Goal: Transaction & Acquisition: Purchase product/service

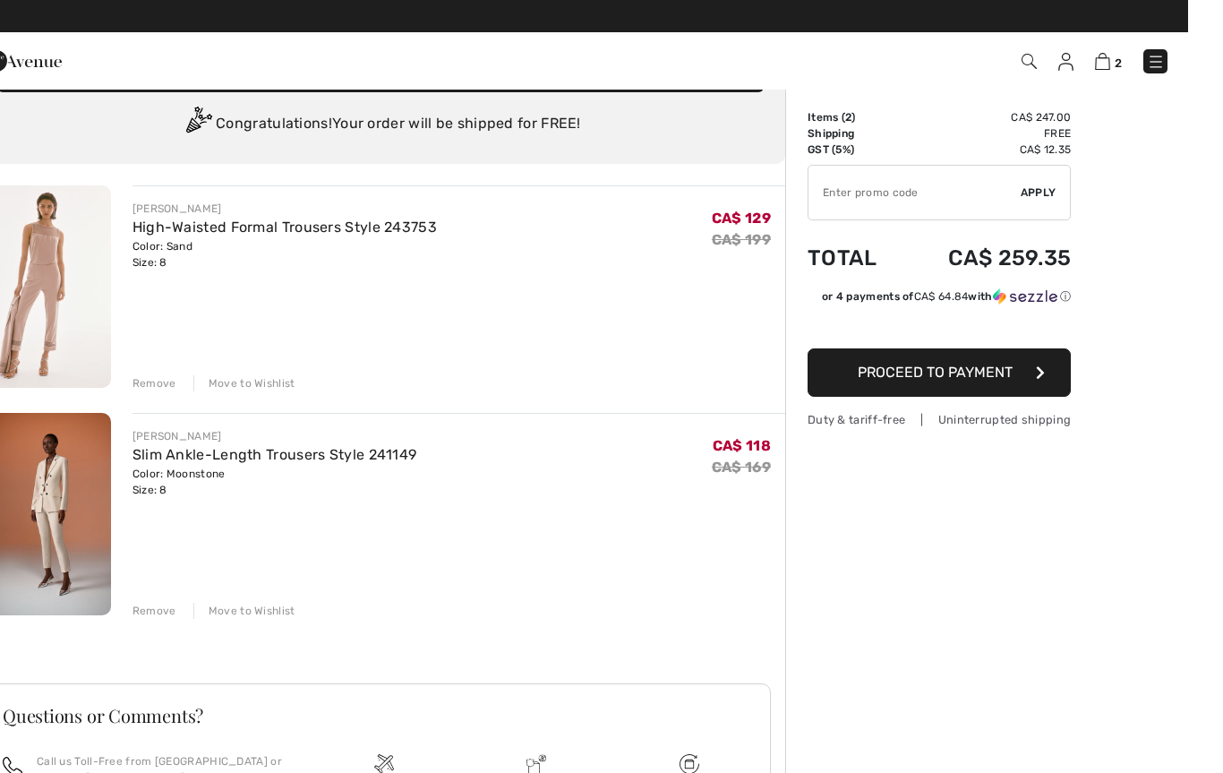
scroll to position [112, 0]
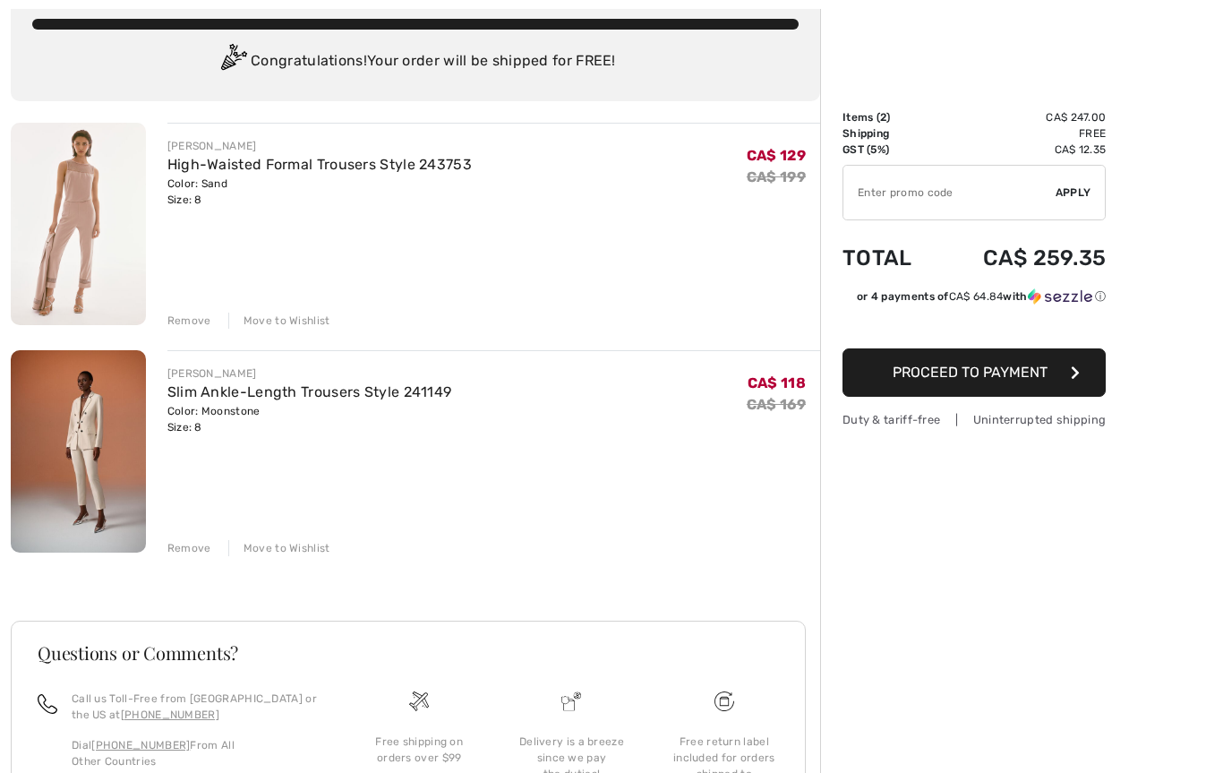
click at [186, 336] on div "JOSEPH RIBKOFF High-Waisted Formal Trousers Style 243753 Color: Sand Size: 8 Fi…" at bounding box center [415, 528] width 809 height 811
click at [173, 328] on div "Remove" at bounding box center [189, 320] width 44 height 16
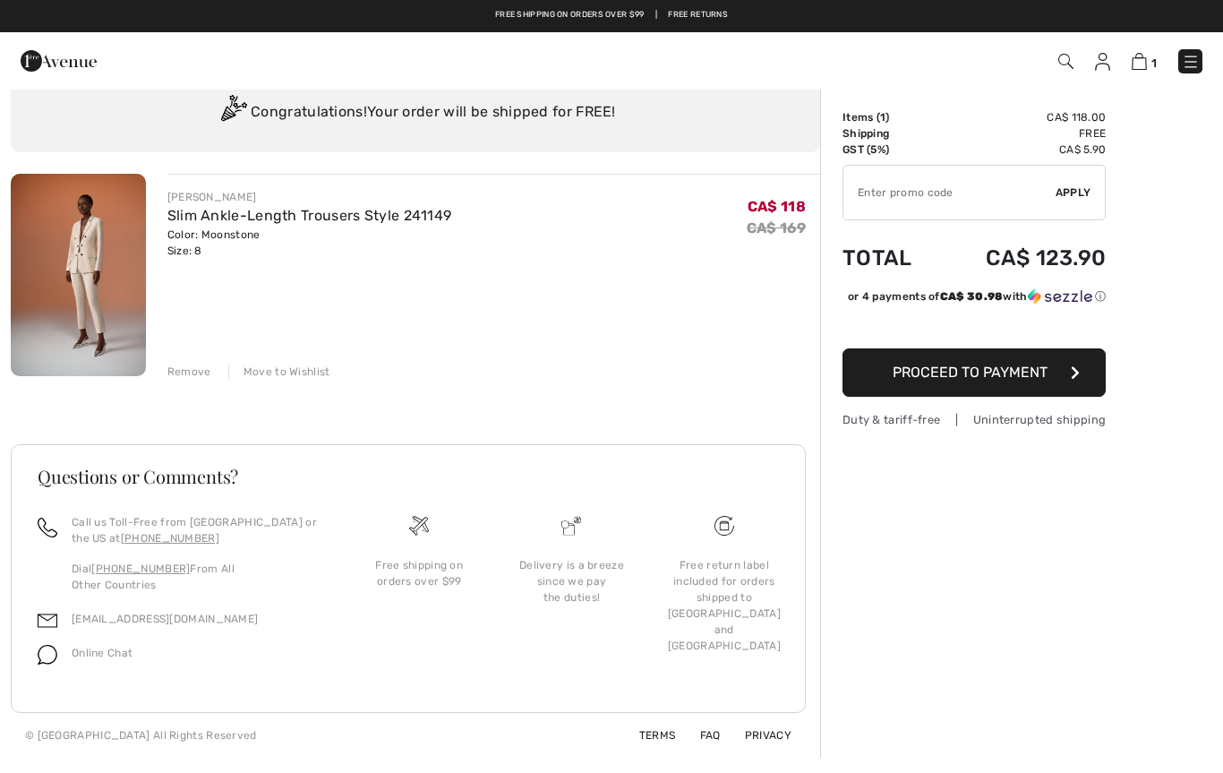
scroll to position [61, 0]
click at [860, 198] on input "TEXT" at bounding box center [949, 193] width 212 height 54
type input "EXTRA20"
click at [1073, 197] on span "Apply" at bounding box center [1073, 192] width 36 height 16
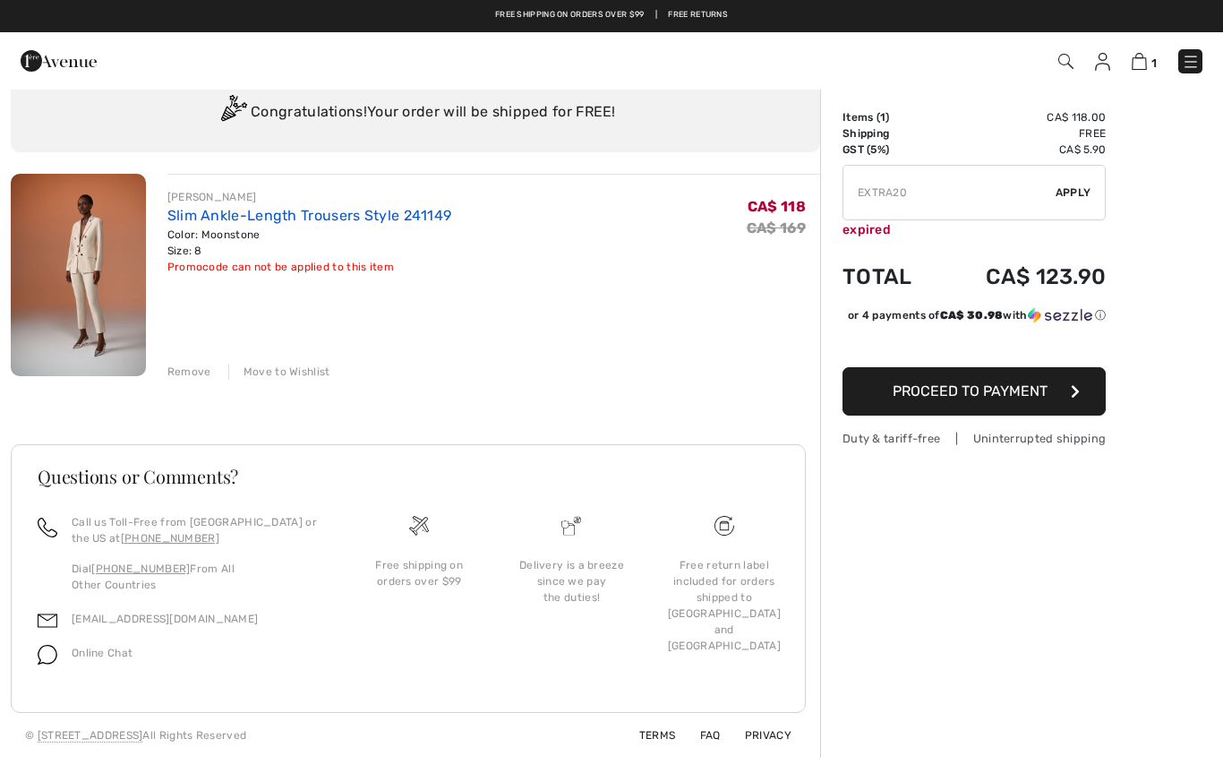
click at [192, 211] on link "Slim Ankle-Length Trousers Style 241149" at bounding box center [309, 215] width 285 height 17
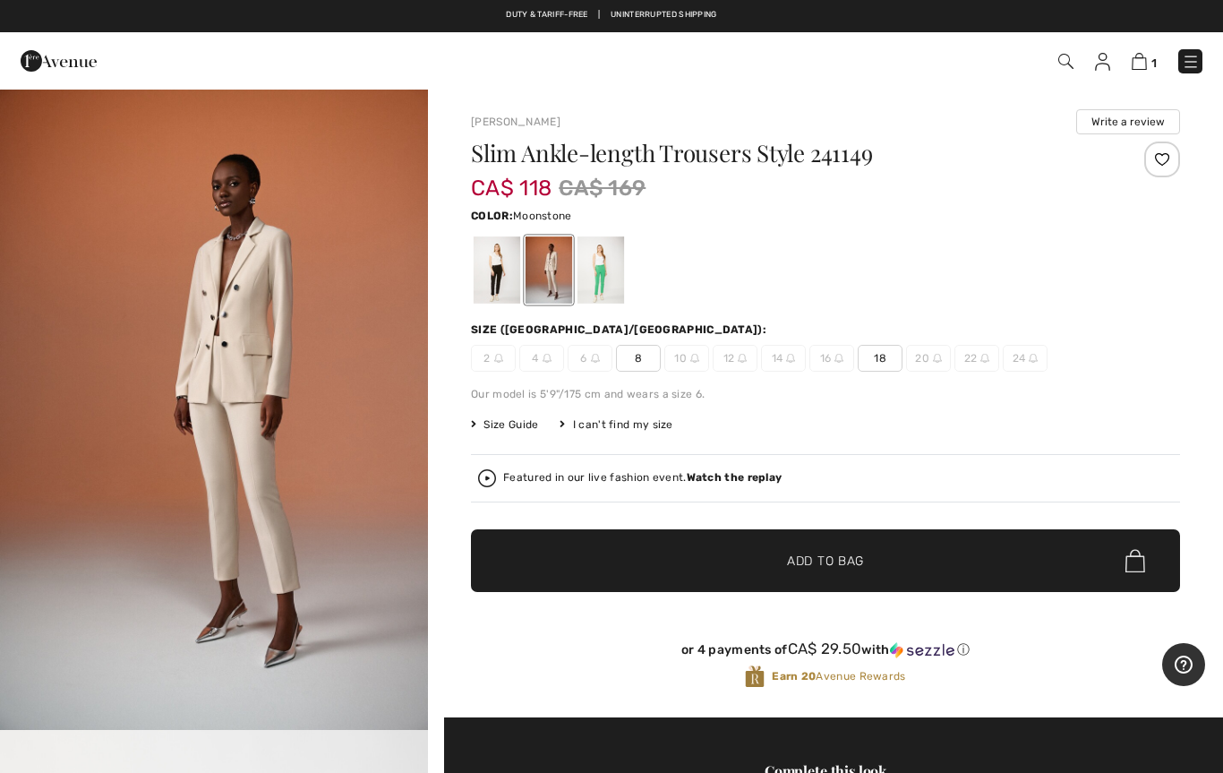
click at [208, 404] on img "1 / 6" at bounding box center [214, 409] width 428 height 642
click at [552, 263] on div at bounding box center [549, 269] width 47 height 67
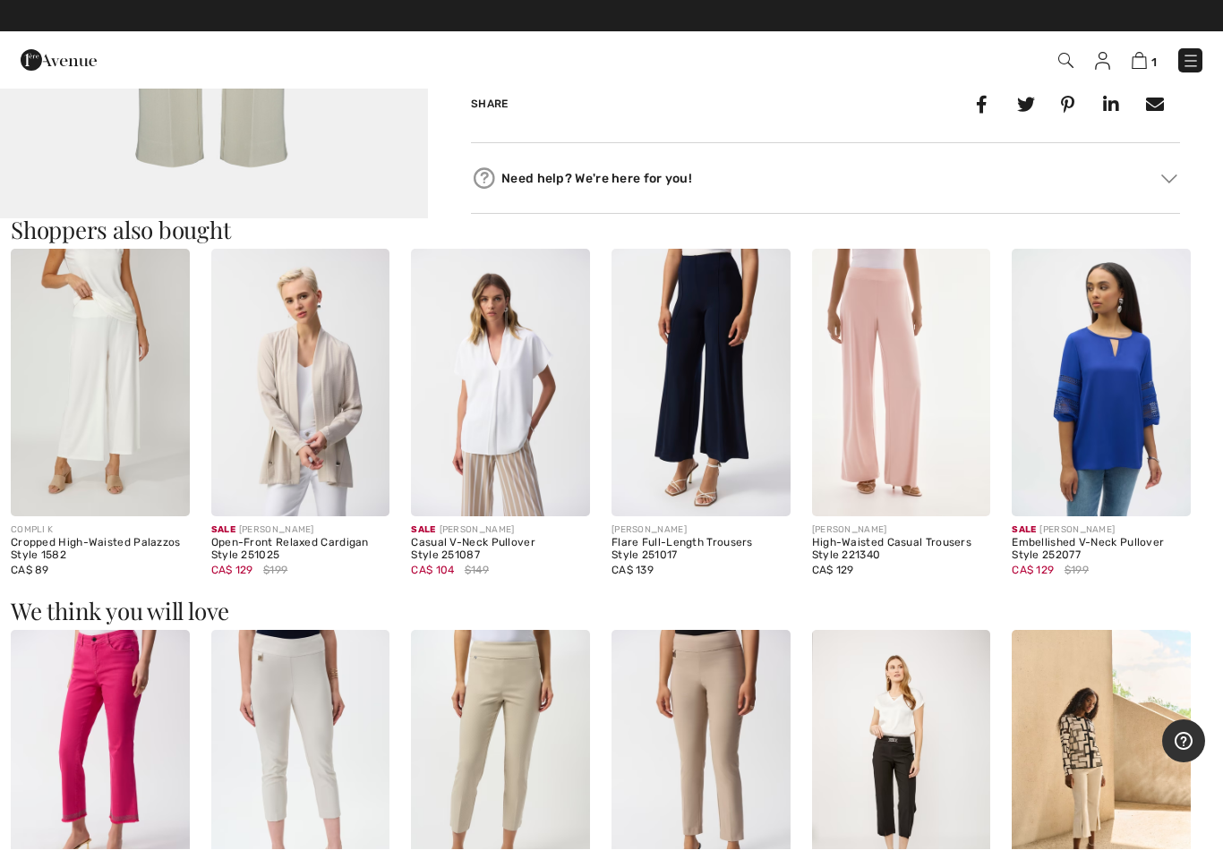
scroll to position [1646, 0]
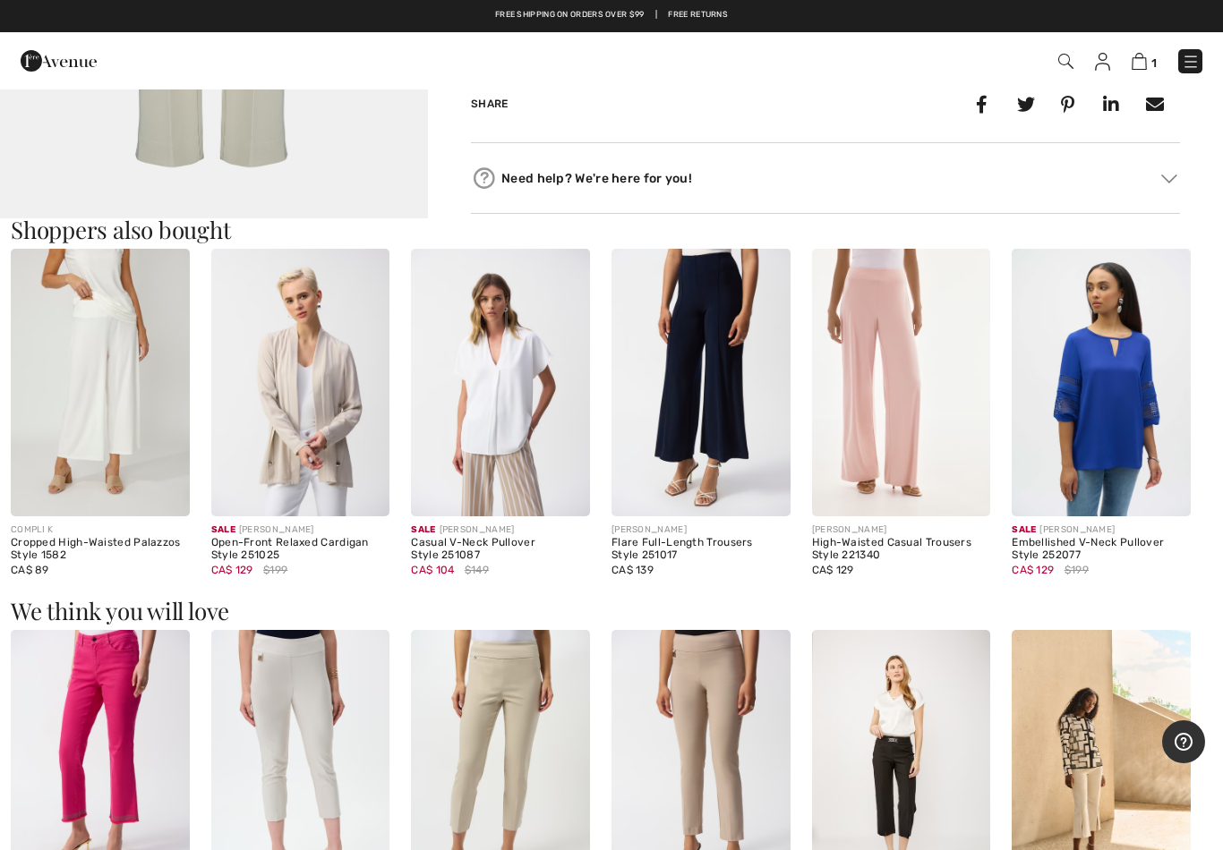
click at [80, 398] on img at bounding box center [100, 383] width 179 height 268
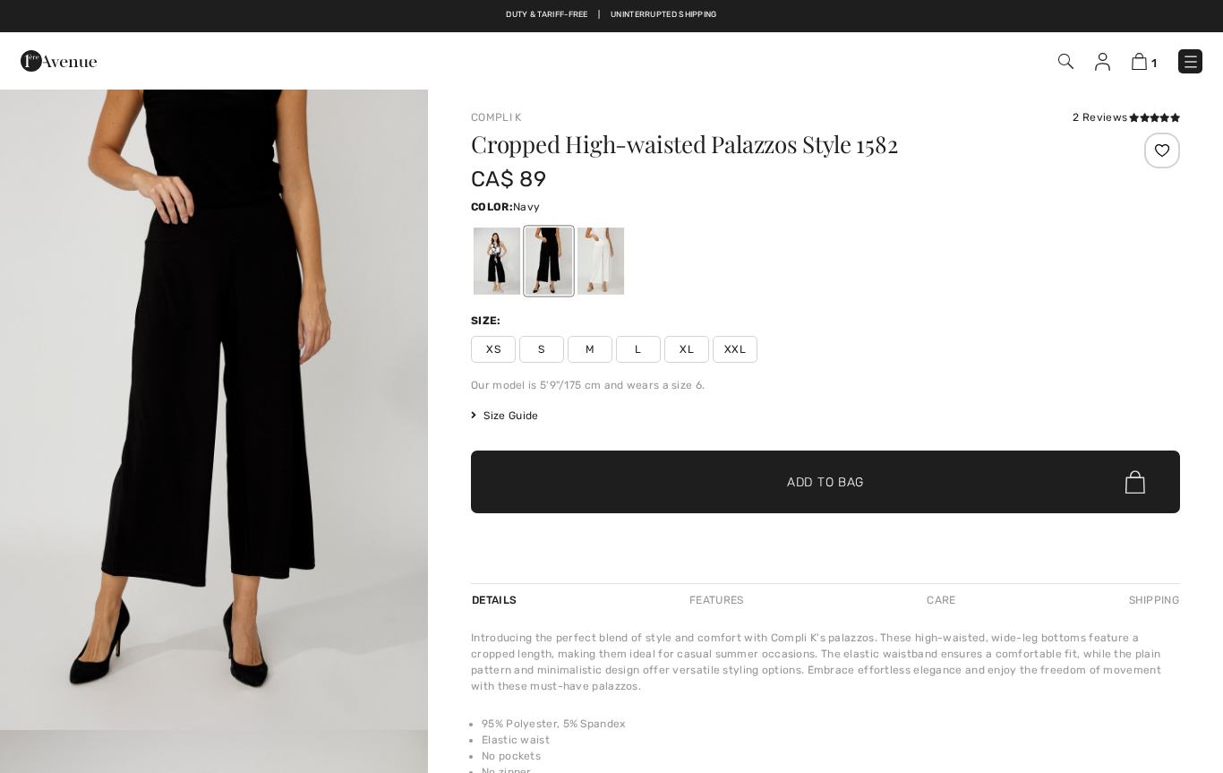
checkbox input "true"
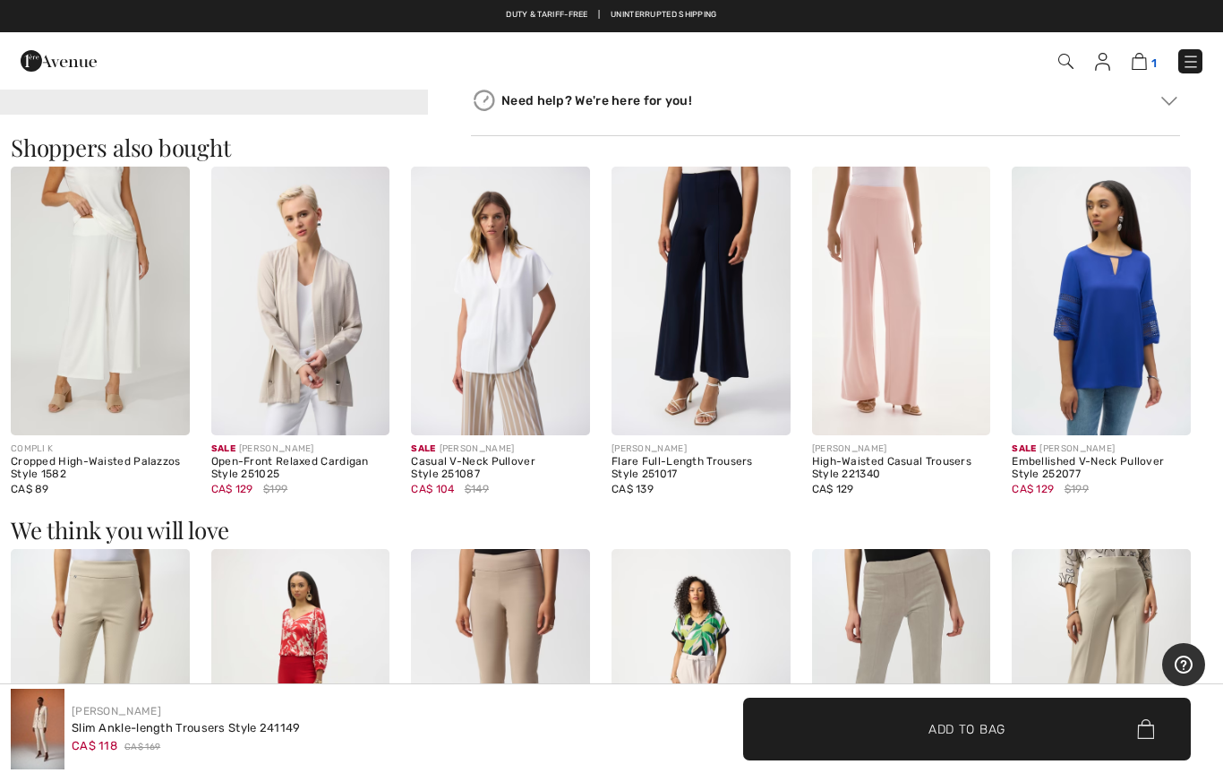
click at [1135, 68] on img at bounding box center [1139, 61] width 15 height 17
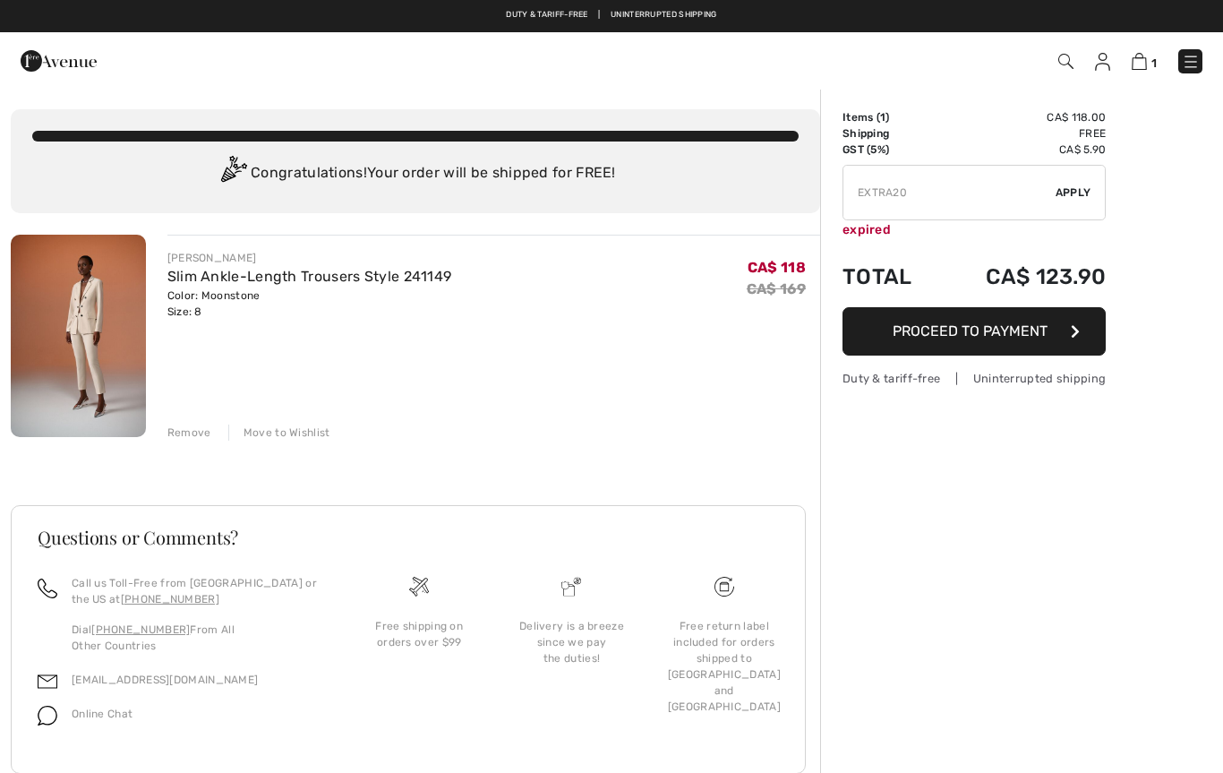
checkbox input "true"
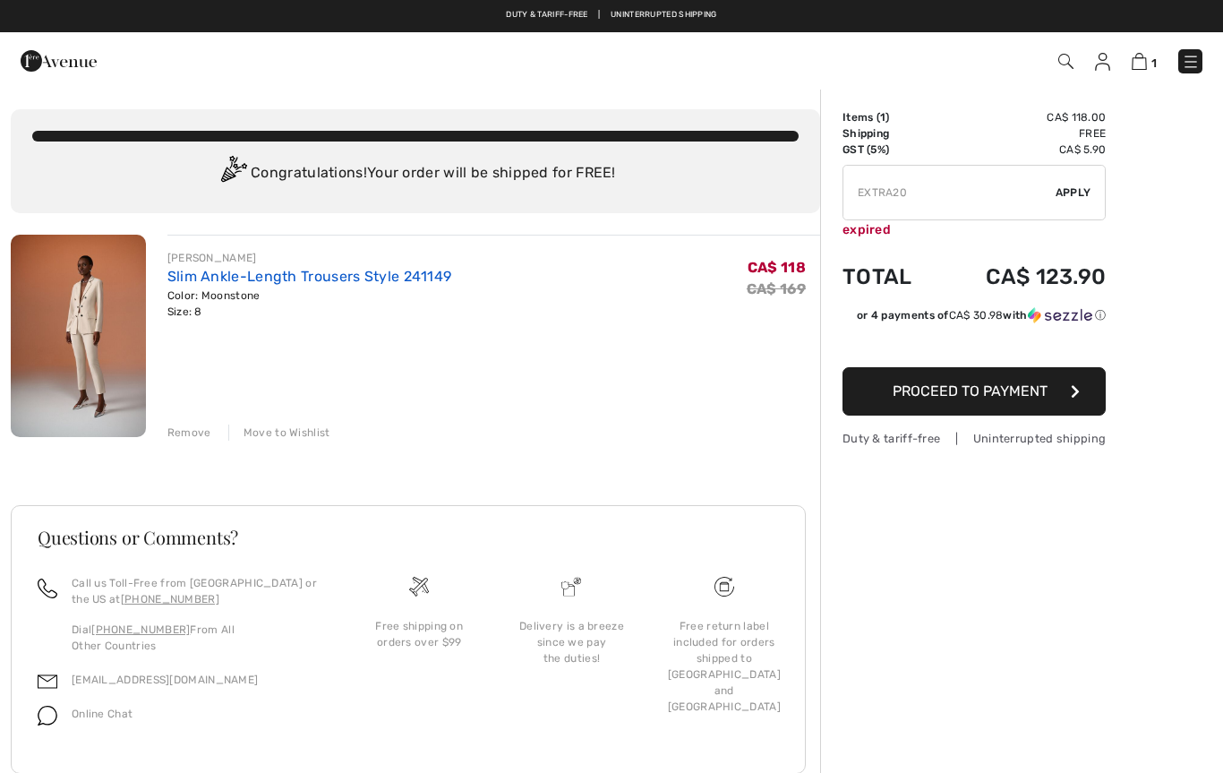
click at [175, 283] on link "Slim Ankle-Length Trousers Style 241149" at bounding box center [309, 276] width 285 height 17
click at [175, 303] on div "Color: Moonstone Size: 8" at bounding box center [309, 303] width 285 height 32
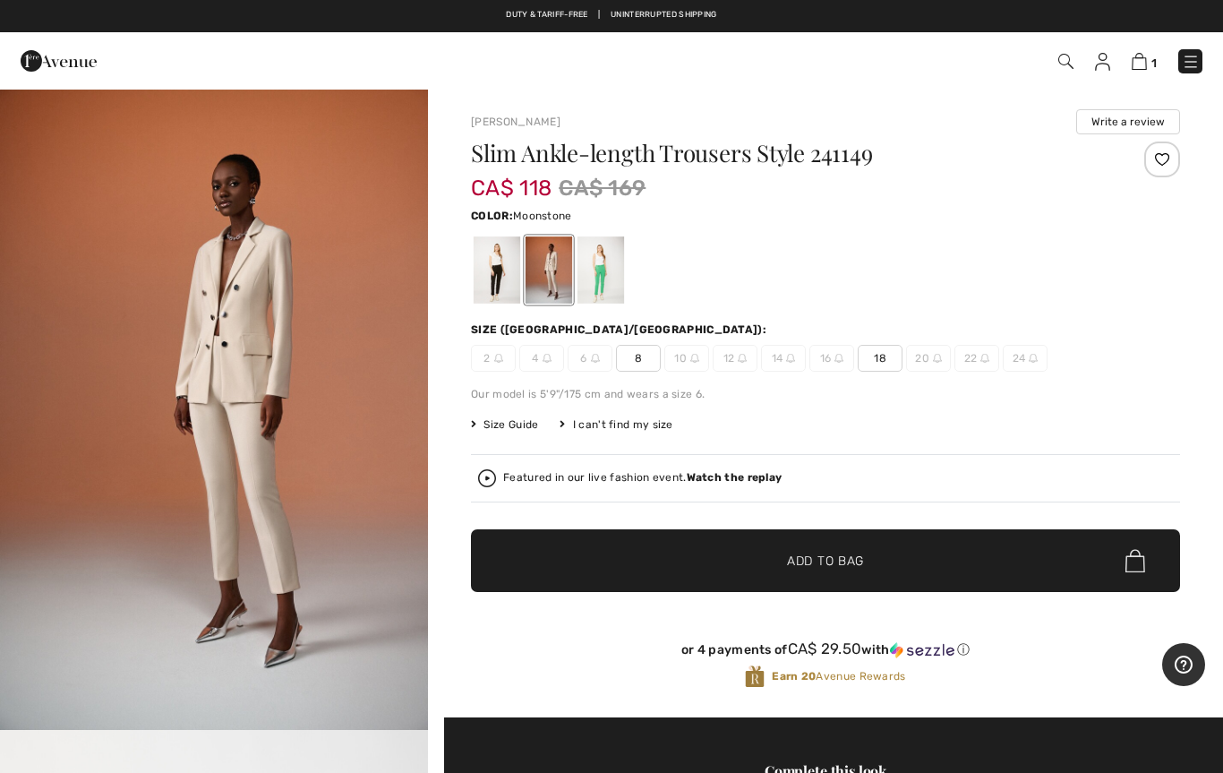
click at [487, 431] on span "Size Guide" at bounding box center [504, 424] width 67 height 16
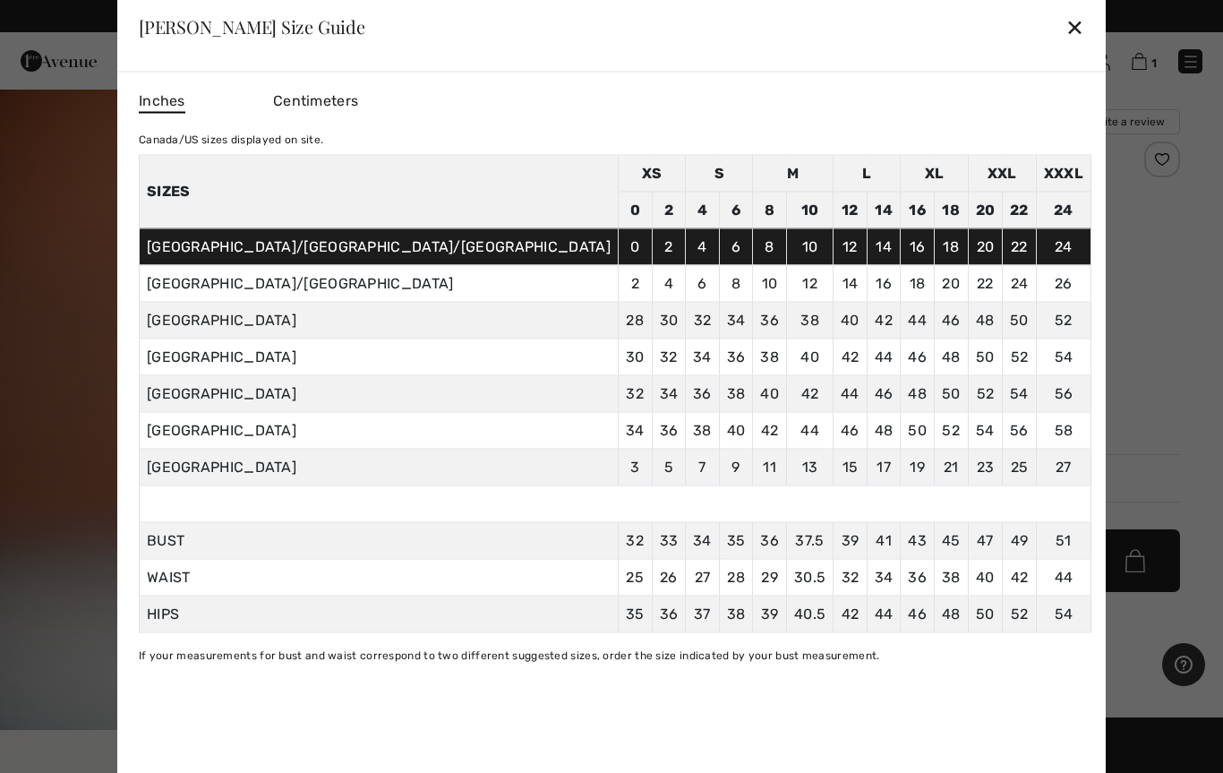
click at [1065, 24] on div "✕" at bounding box center [1074, 27] width 19 height 38
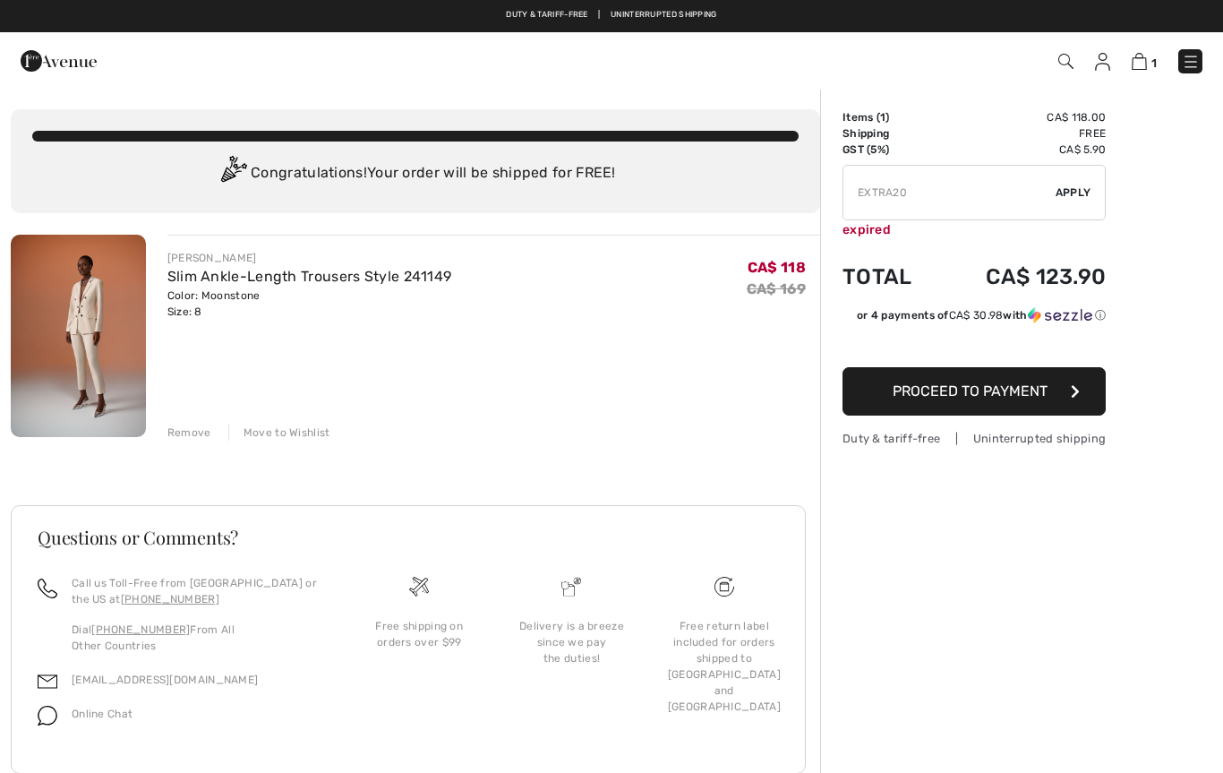
click at [1180, 73] on link at bounding box center [1190, 61] width 24 height 24
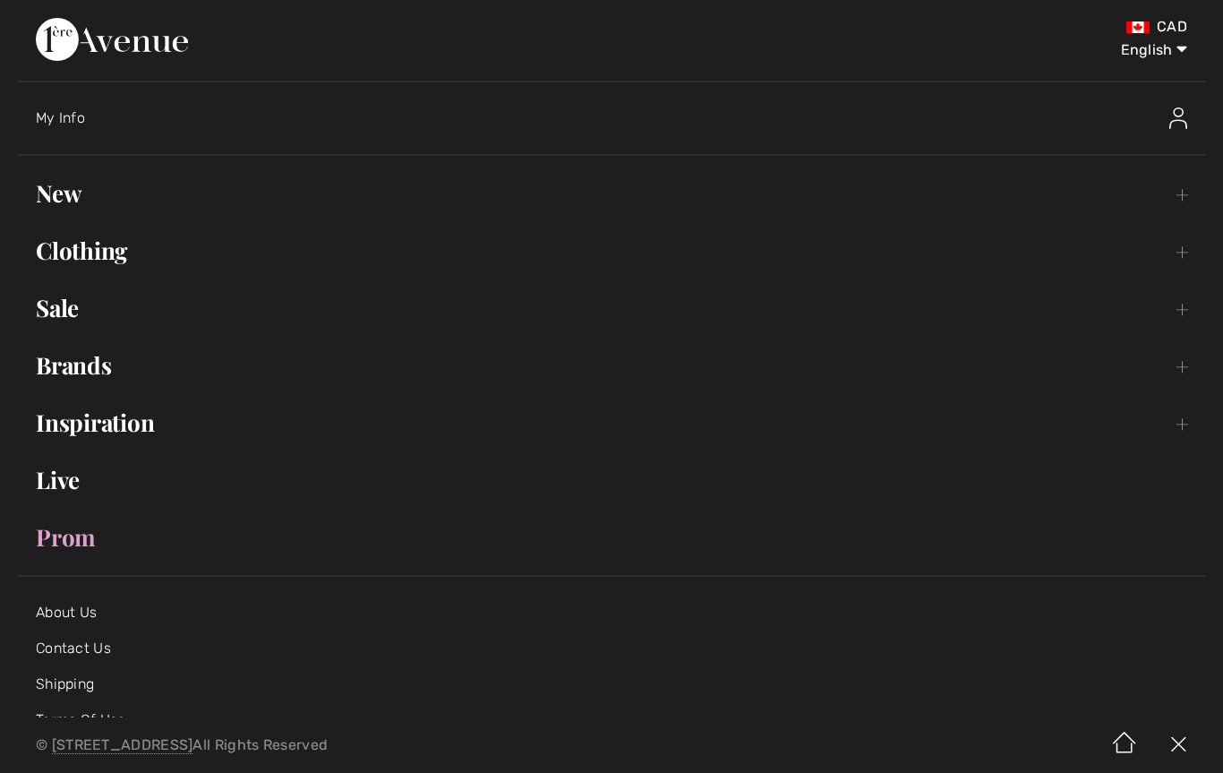
click at [63, 306] on link "Sale Toggle submenu" at bounding box center [611, 307] width 1187 height 39
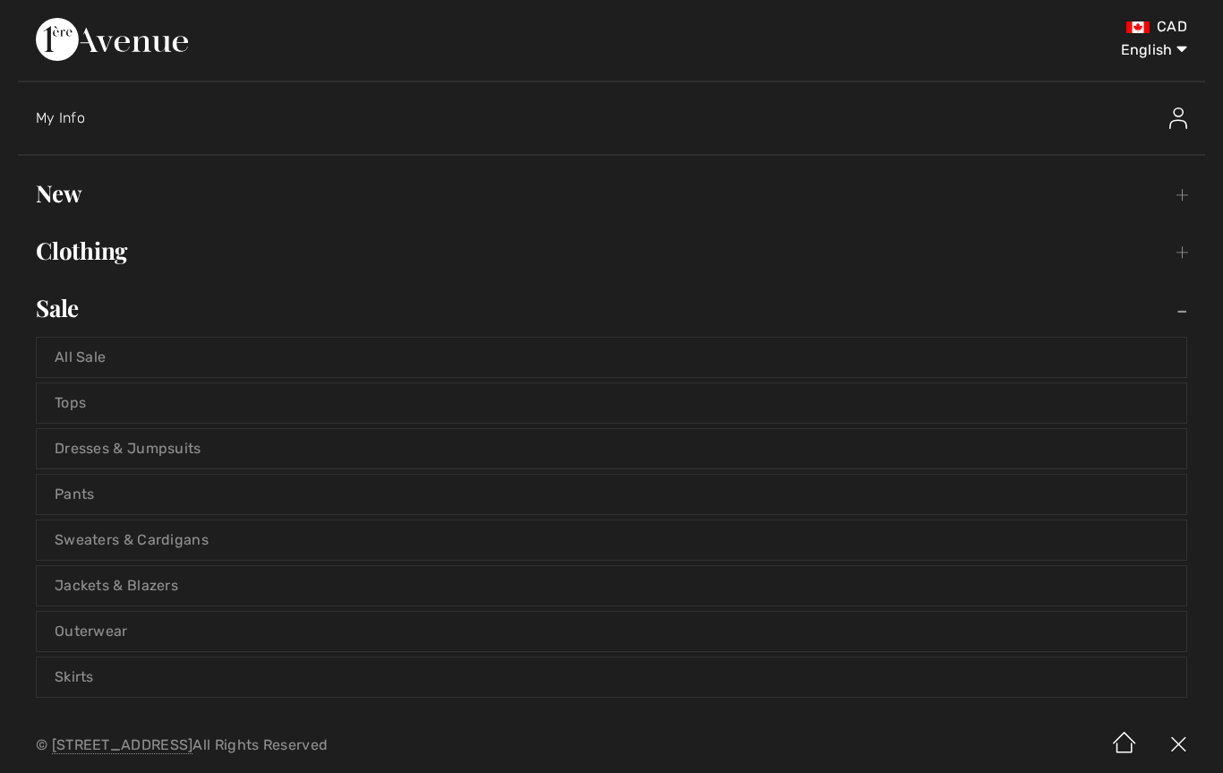
click at [70, 496] on link "Pants" at bounding box center [611, 493] width 1149 height 39
click at [62, 507] on link "Pants" at bounding box center [611, 493] width 1149 height 39
click at [71, 502] on link "Pants" at bounding box center [611, 493] width 1149 height 39
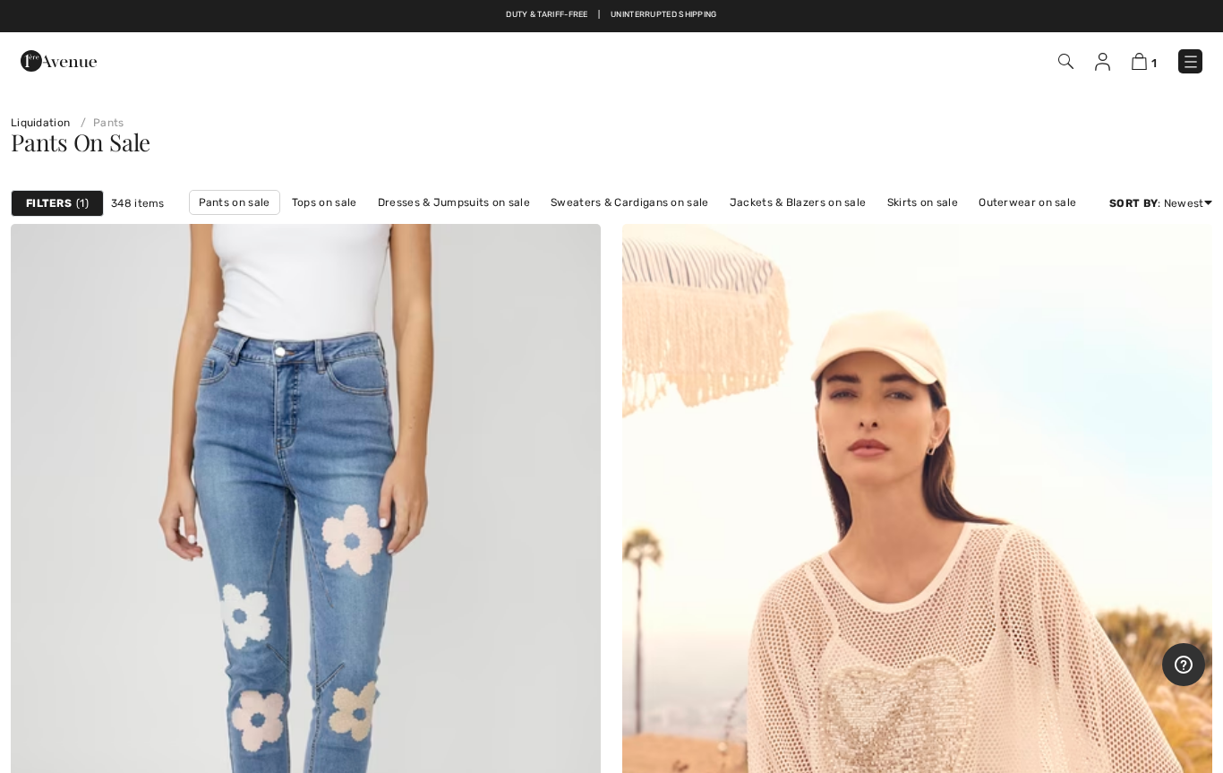
click at [56, 212] on div "Filters 1" at bounding box center [57, 203] width 93 height 27
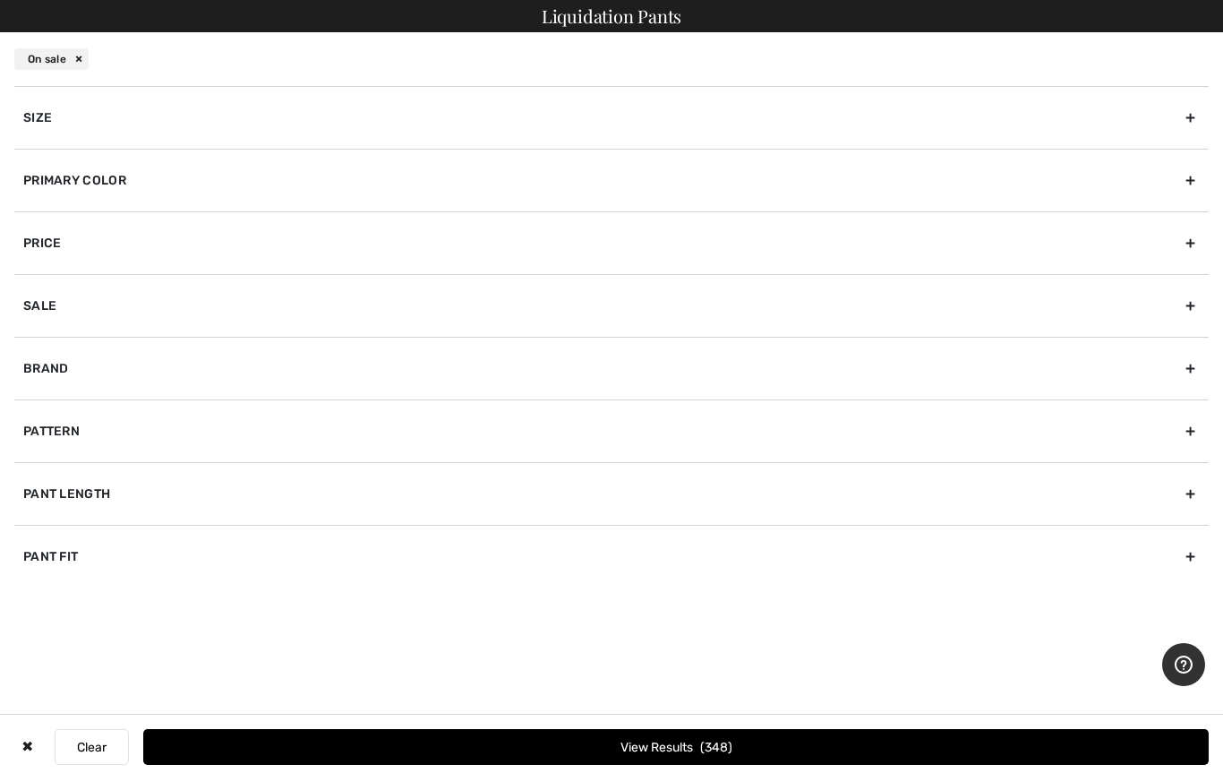
click at [68, 190] on div "Primary Color" at bounding box center [611, 180] width 1194 height 63
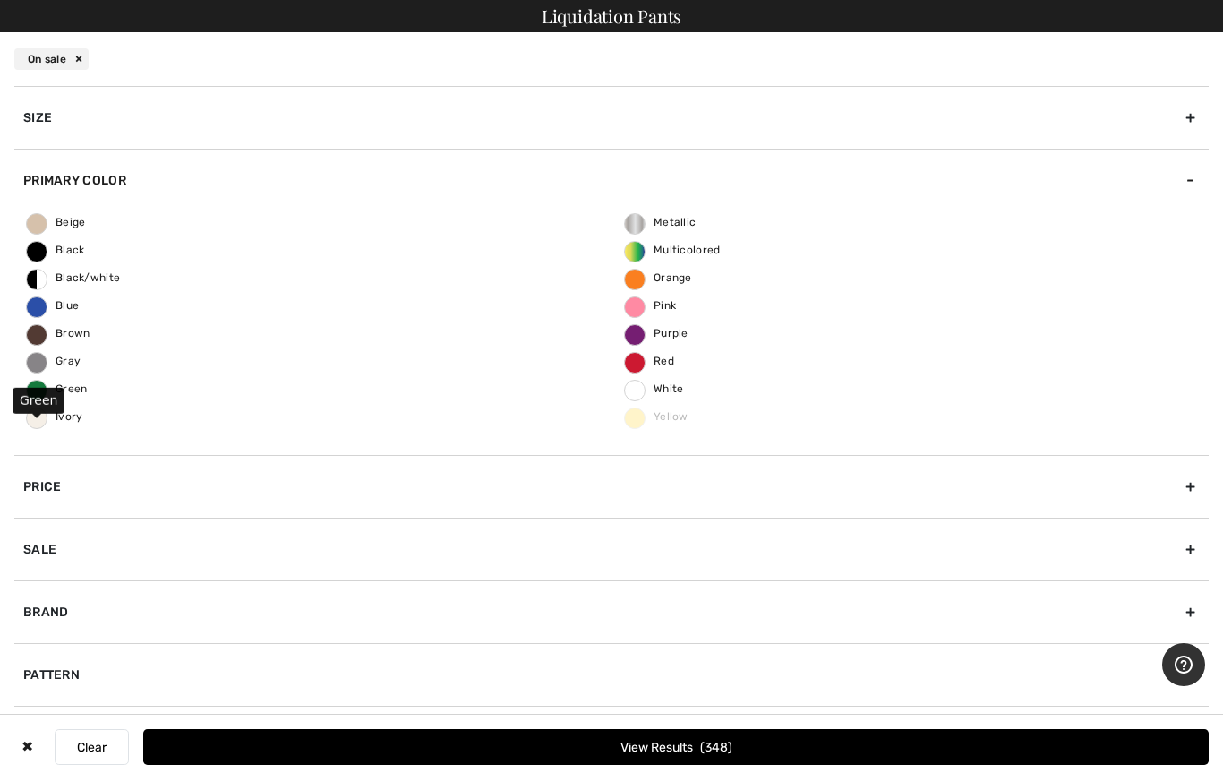
click at [41, 398] on label "Green" at bounding box center [36, 390] width 21 height 21
click at [0, 0] on input "Green" at bounding box center [0, 0] width 0 height 0
click at [647, 745] on button "View Results 14" at bounding box center [675, 747] width 1065 height 36
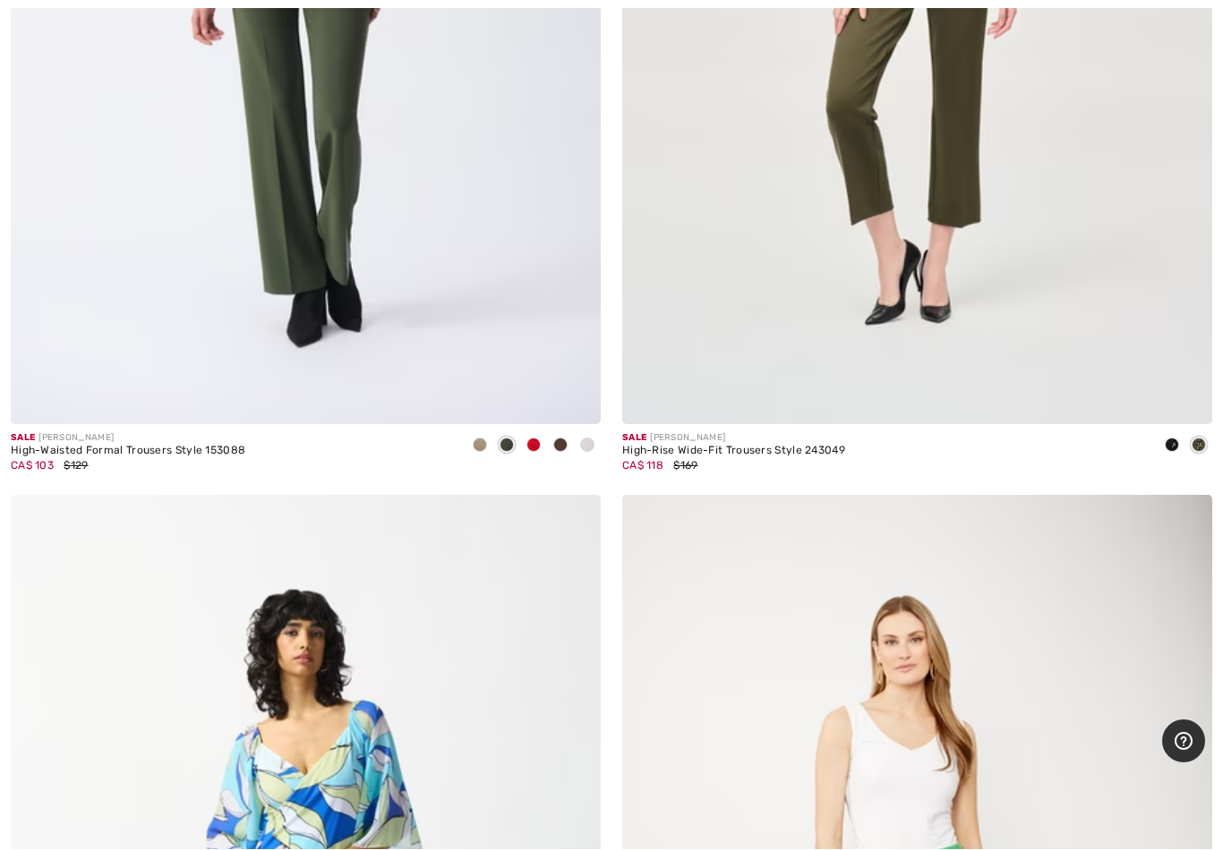
scroll to position [2596, 0]
click at [583, 448] on span at bounding box center [587, 444] width 14 height 14
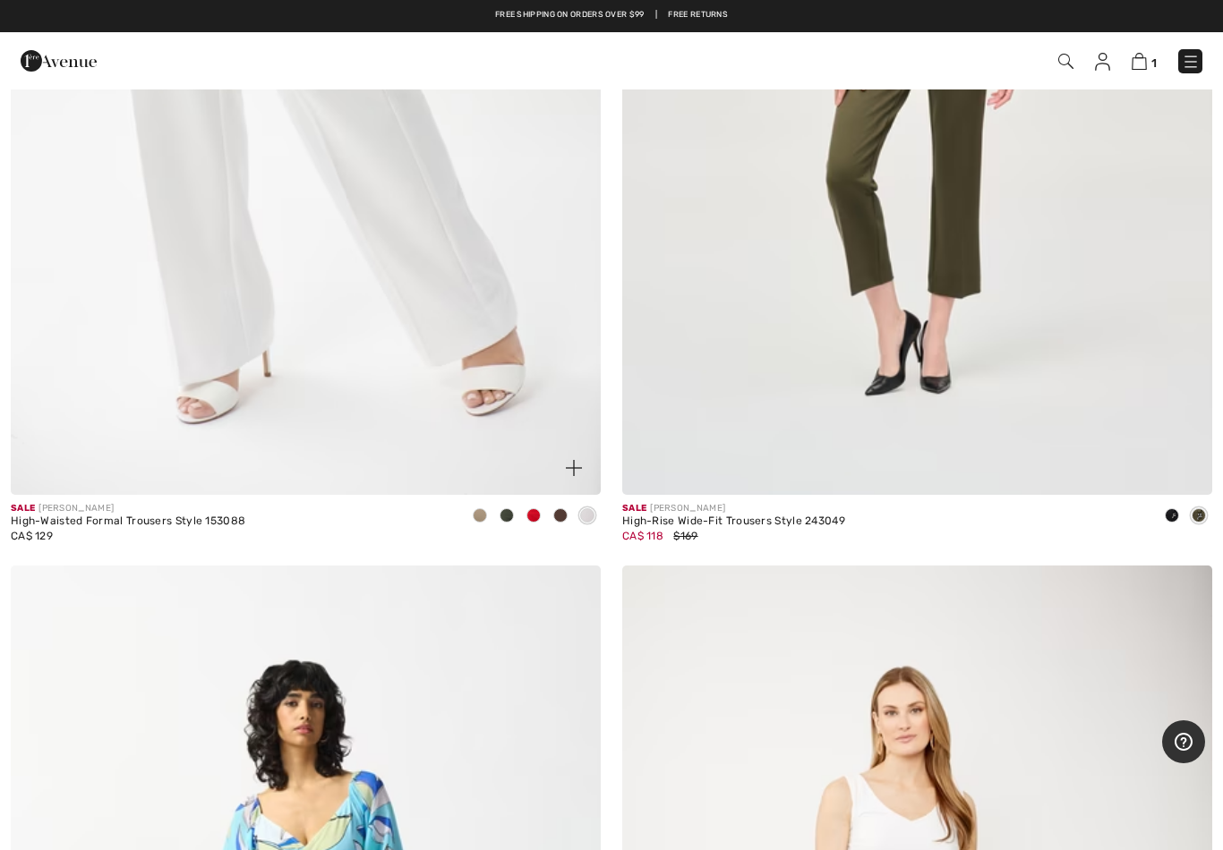
scroll to position [2463, 0]
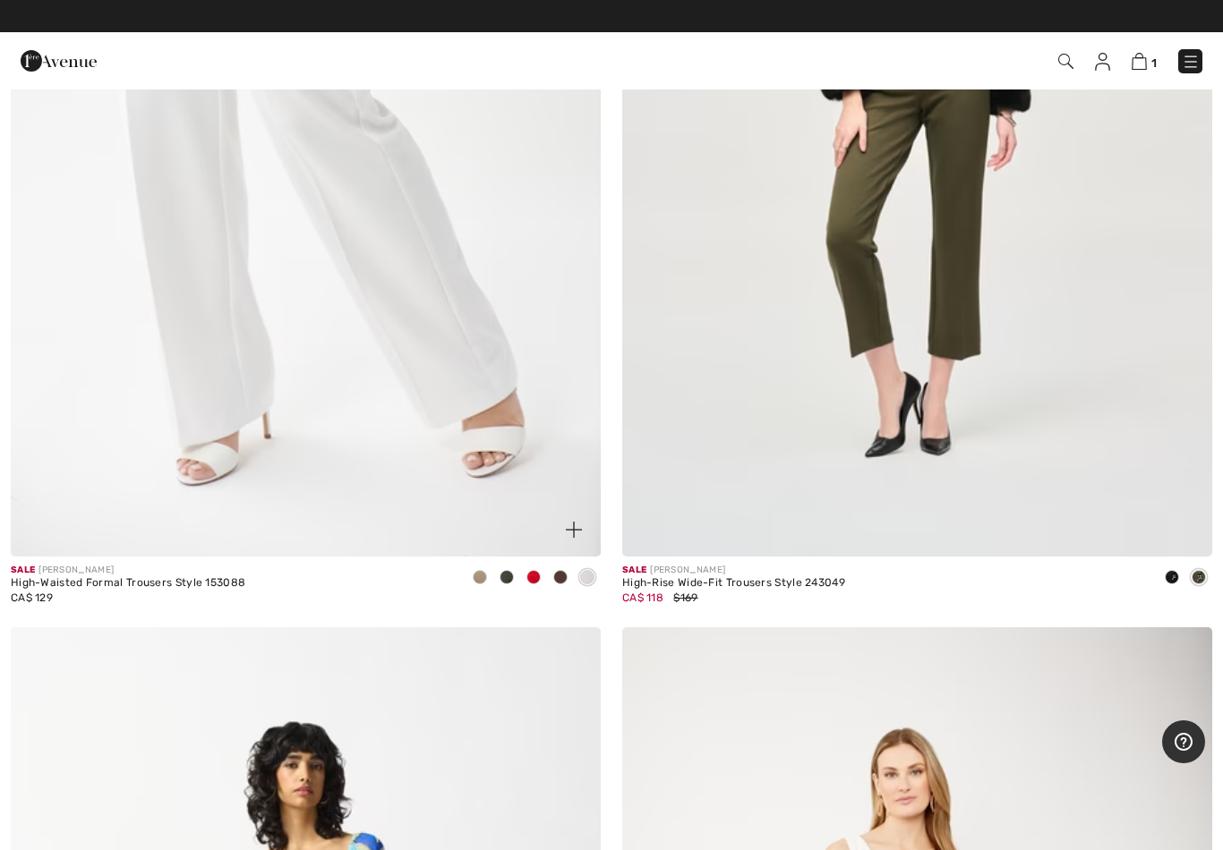
click at [561, 529] on span at bounding box center [574, 530] width 36 height 36
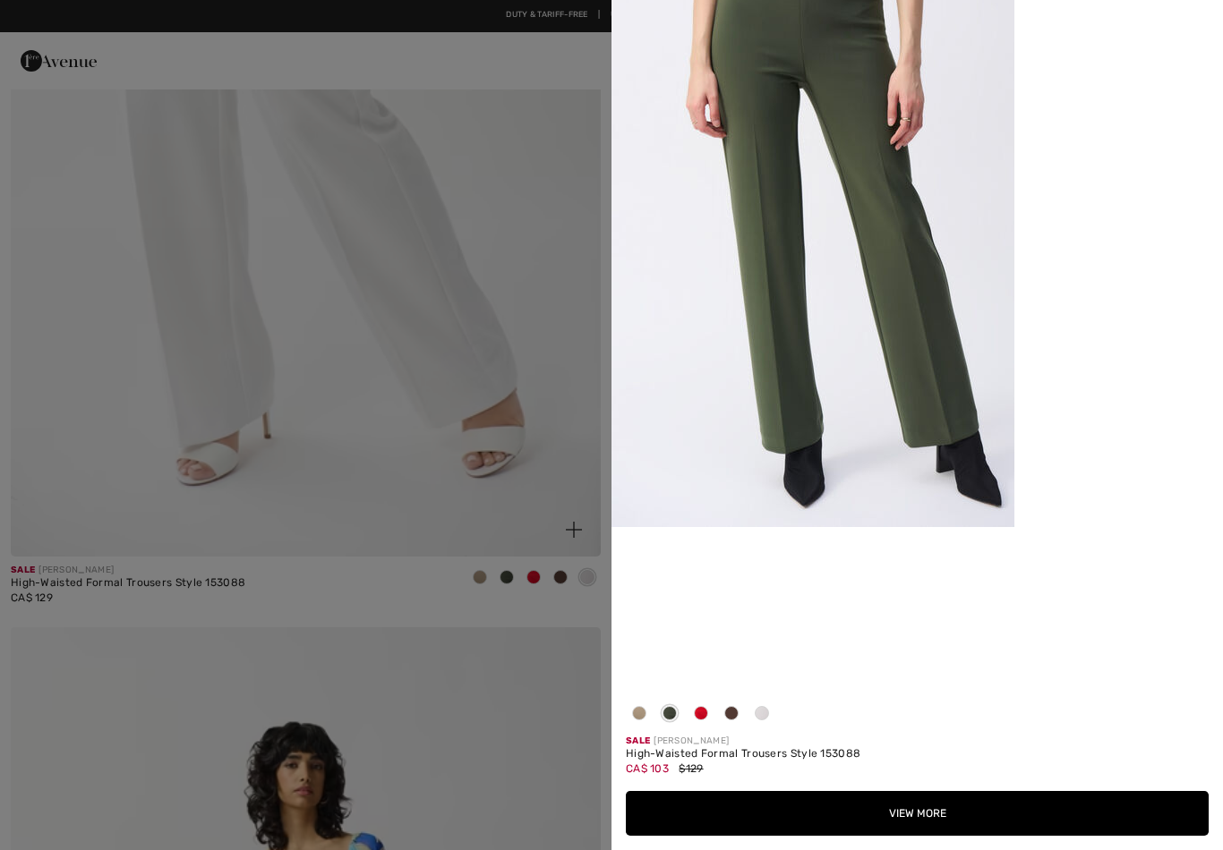
scroll to position [679, 0]
click at [808, 772] on button "View More" at bounding box center [917, 813] width 583 height 45
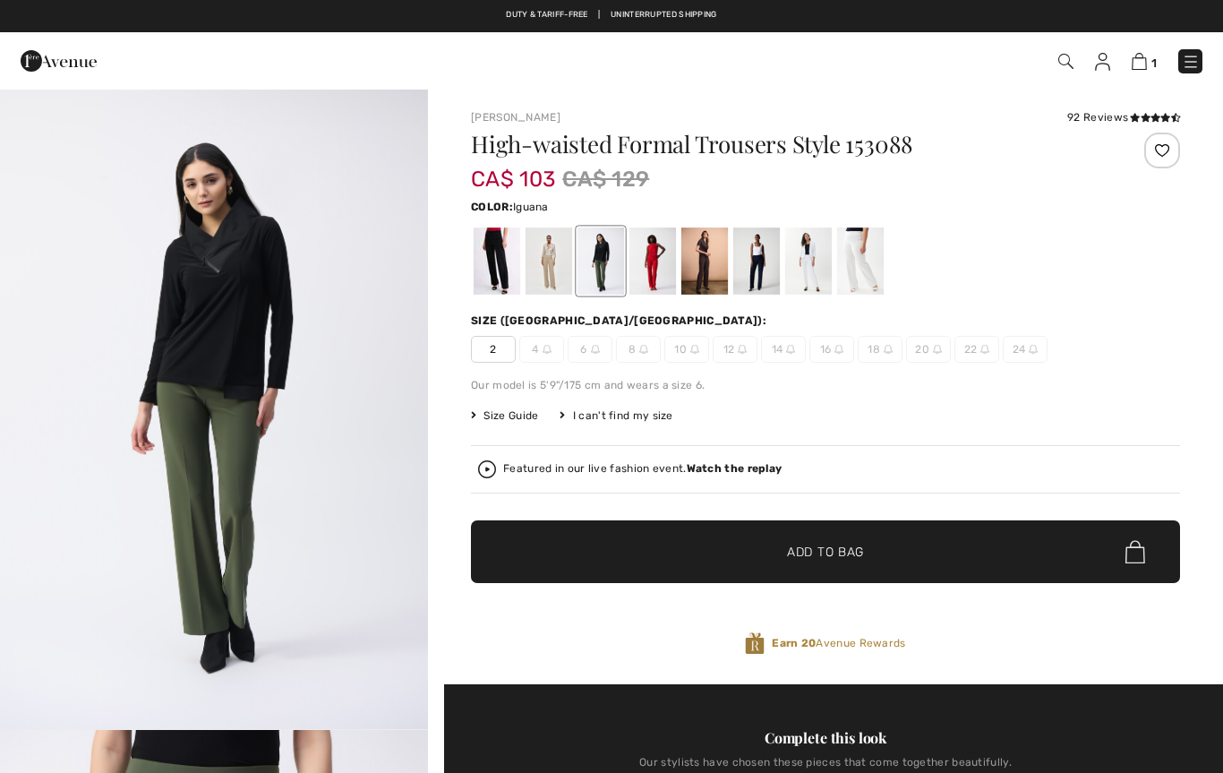
checkbox input "true"
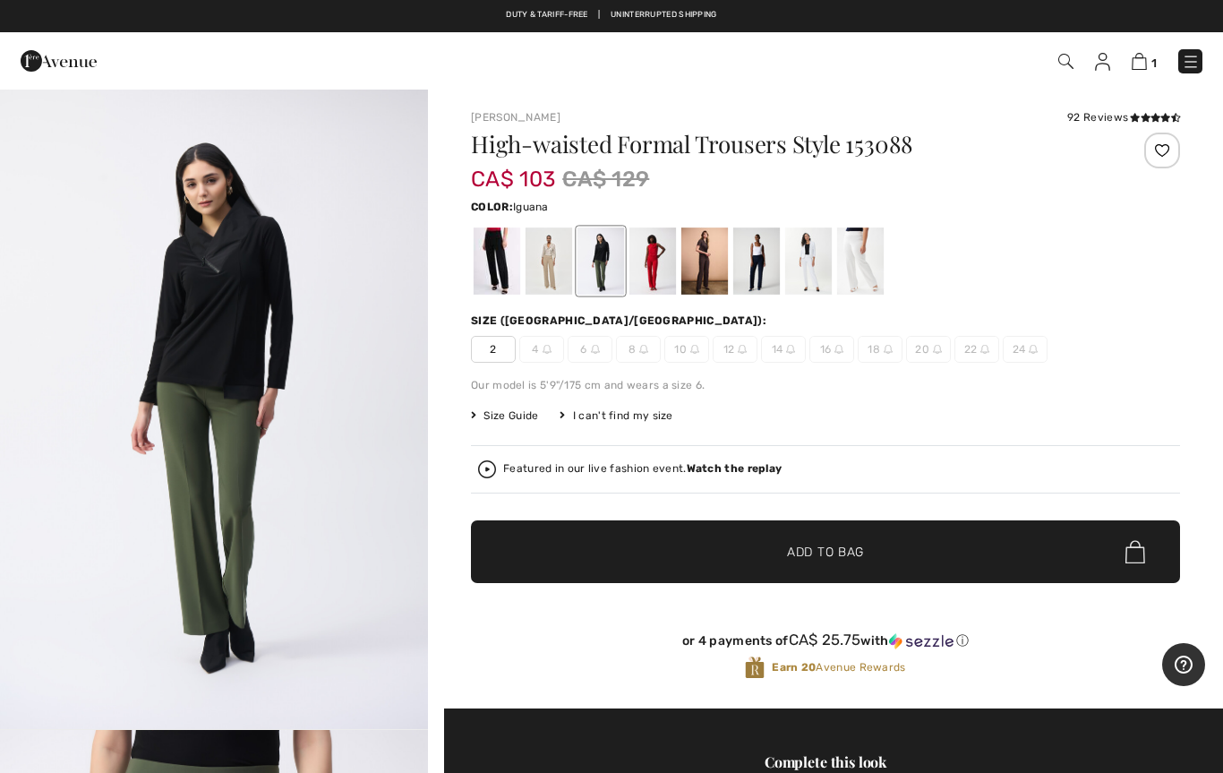
click at [551, 268] on div at bounding box center [549, 260] width 47 height 67
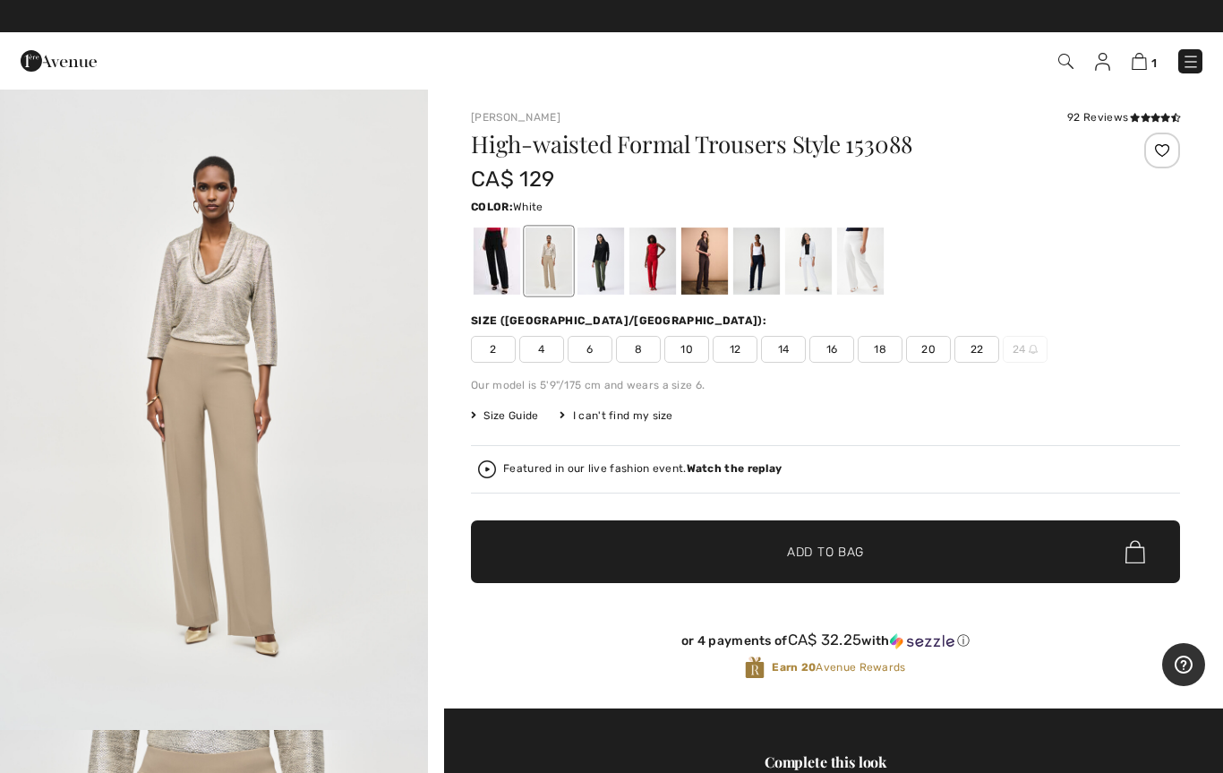
click at [801, 274] on div at bounding box center [808, 260] width 47 height 67
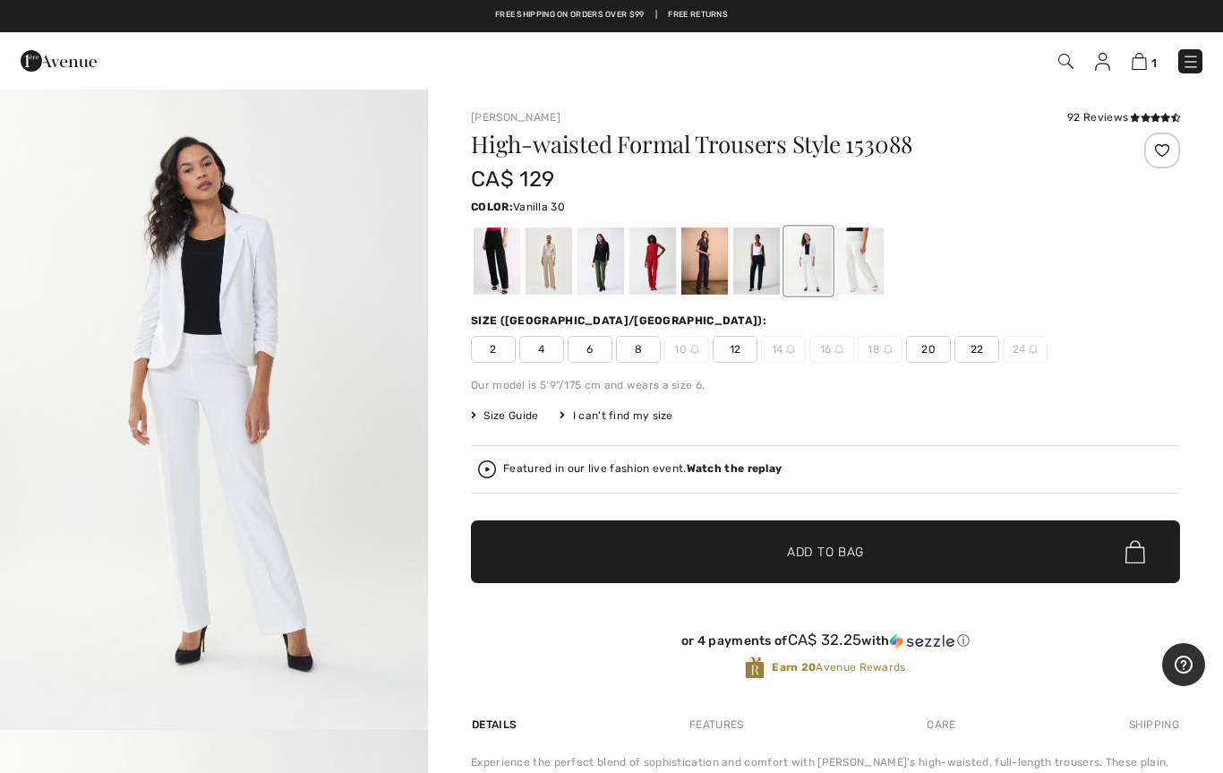
click at [840, 272] on div at bounding box center [860, 260] width 47 height 67
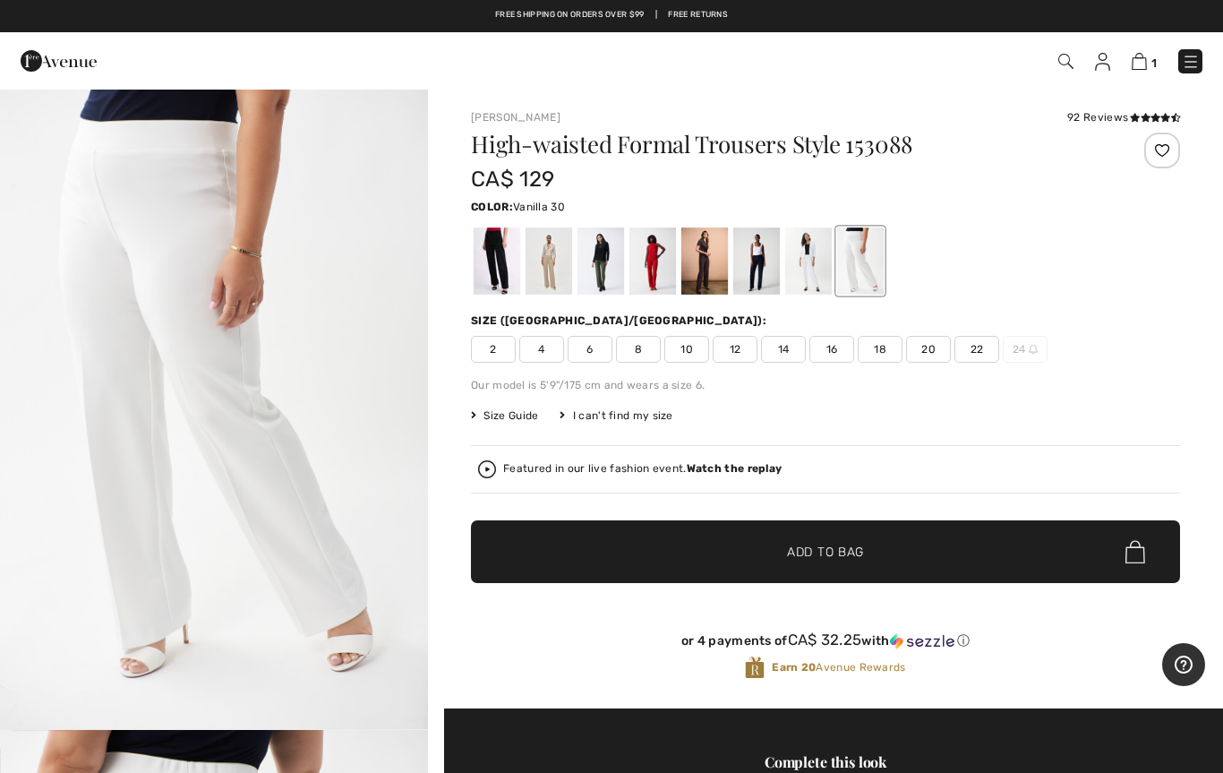
click at [553, 264] on div at bounding box center [549, 260] width 47 height 67
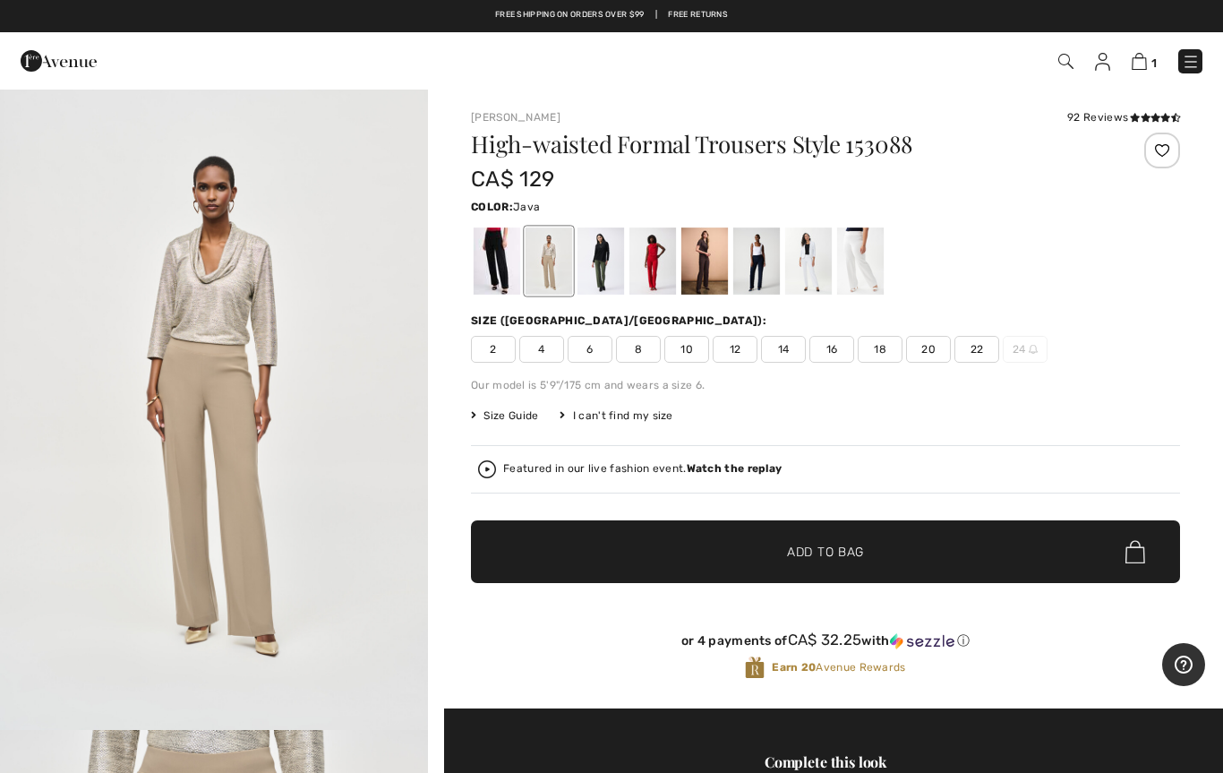
click at [696, 273] on div at bounding box center [704, 260] width 47 height 67
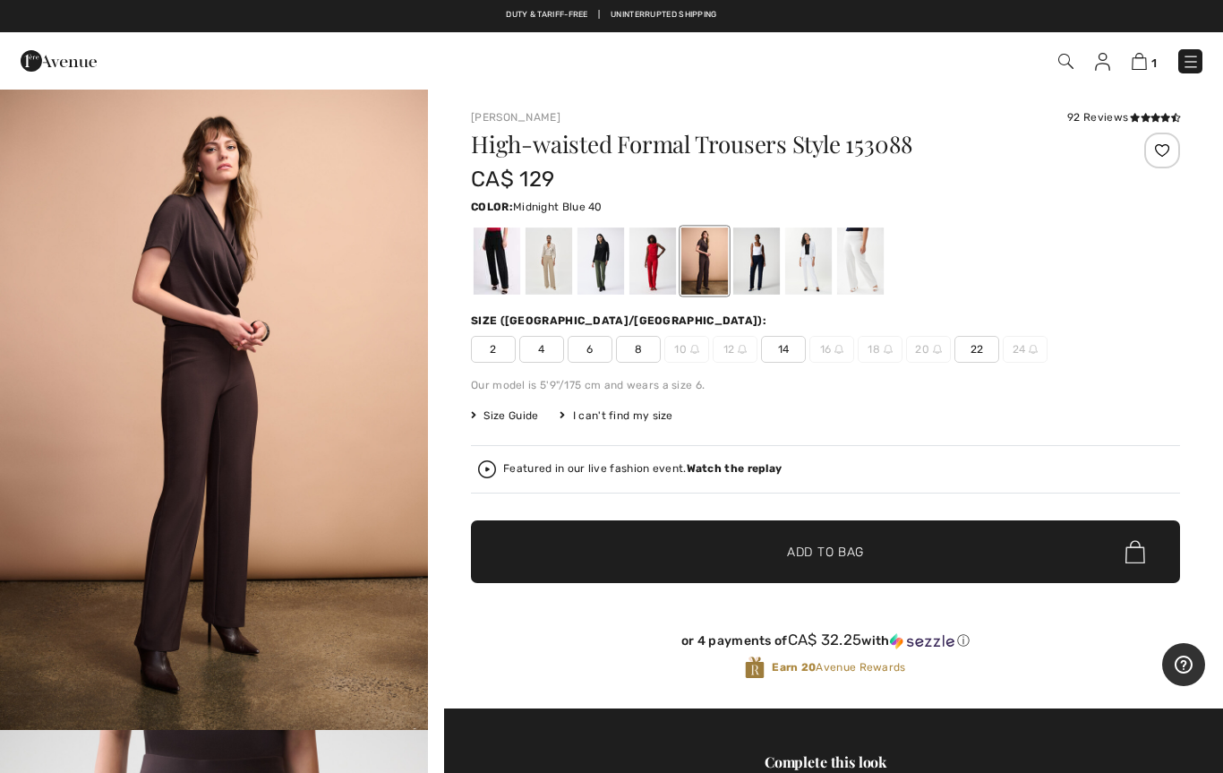
click at [750, 266] on div at bounding box center [756, 260] width 47 height 67
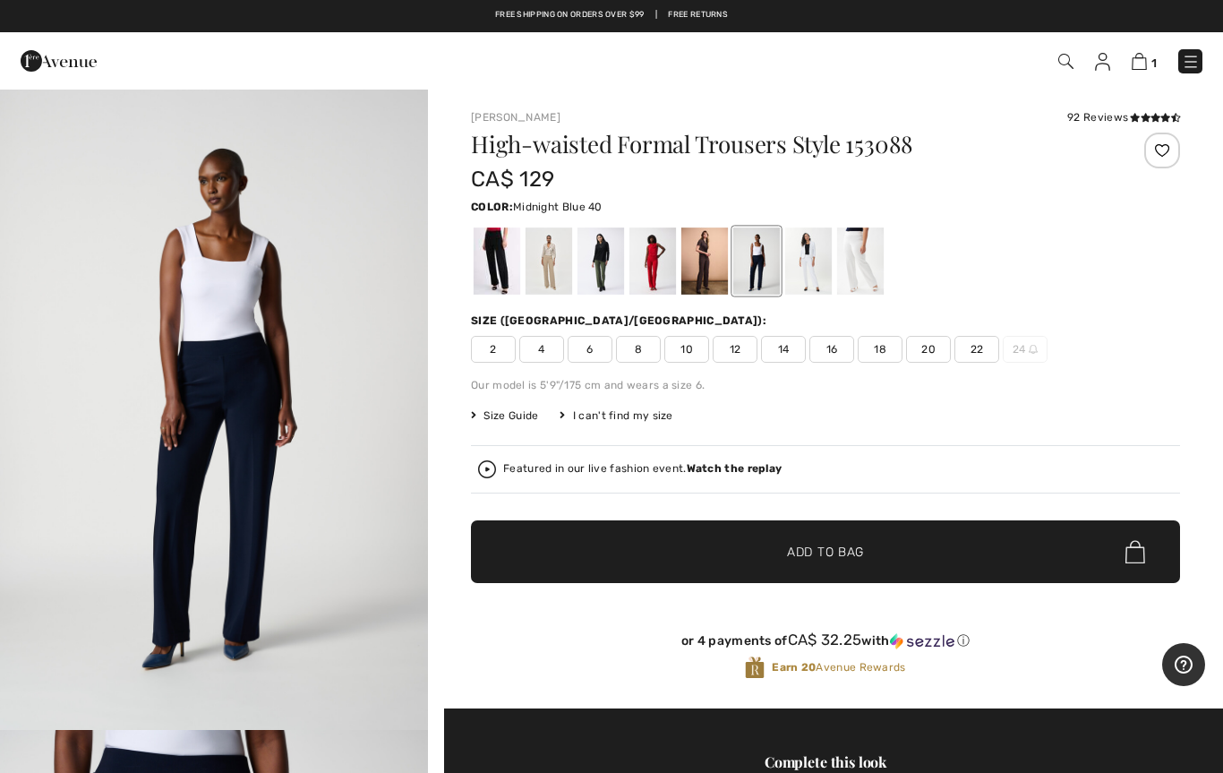
click at [502, 268] on div at bounding box center [497, 260] width 47 height 67
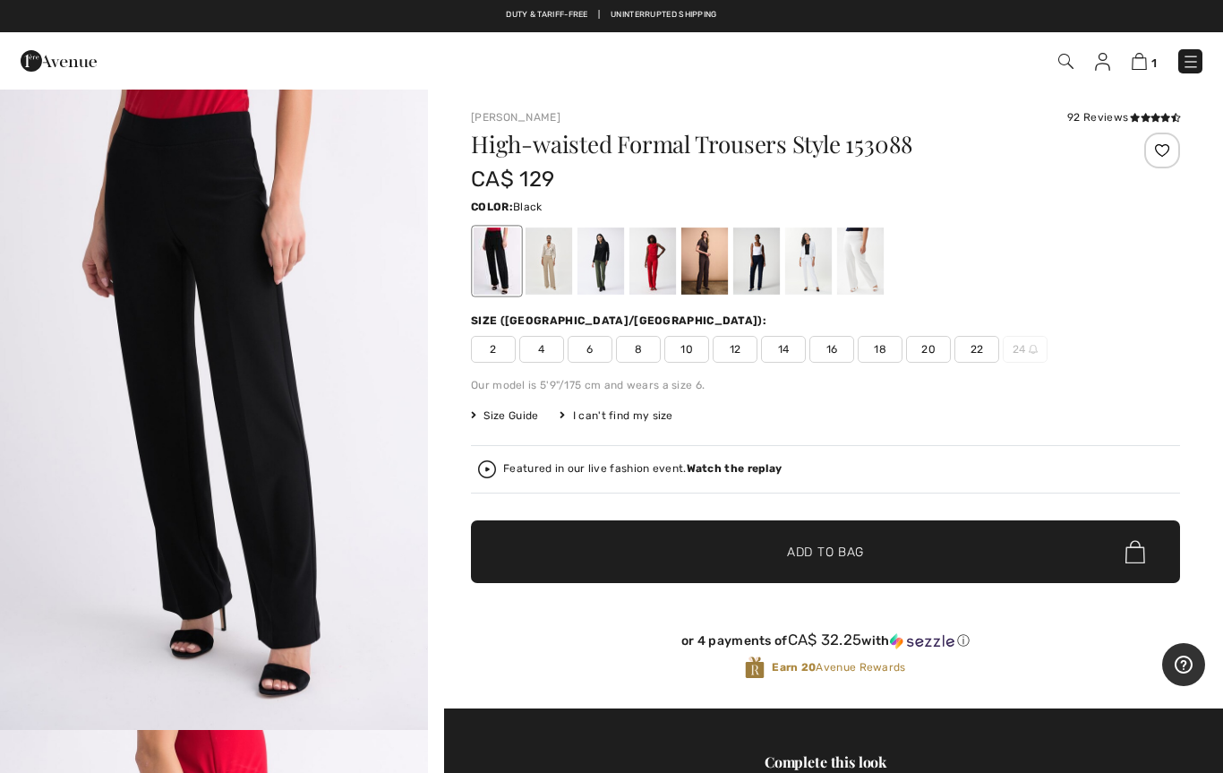
click at [561, 260] on div at bounding box center [549, 260] width 47 height 67
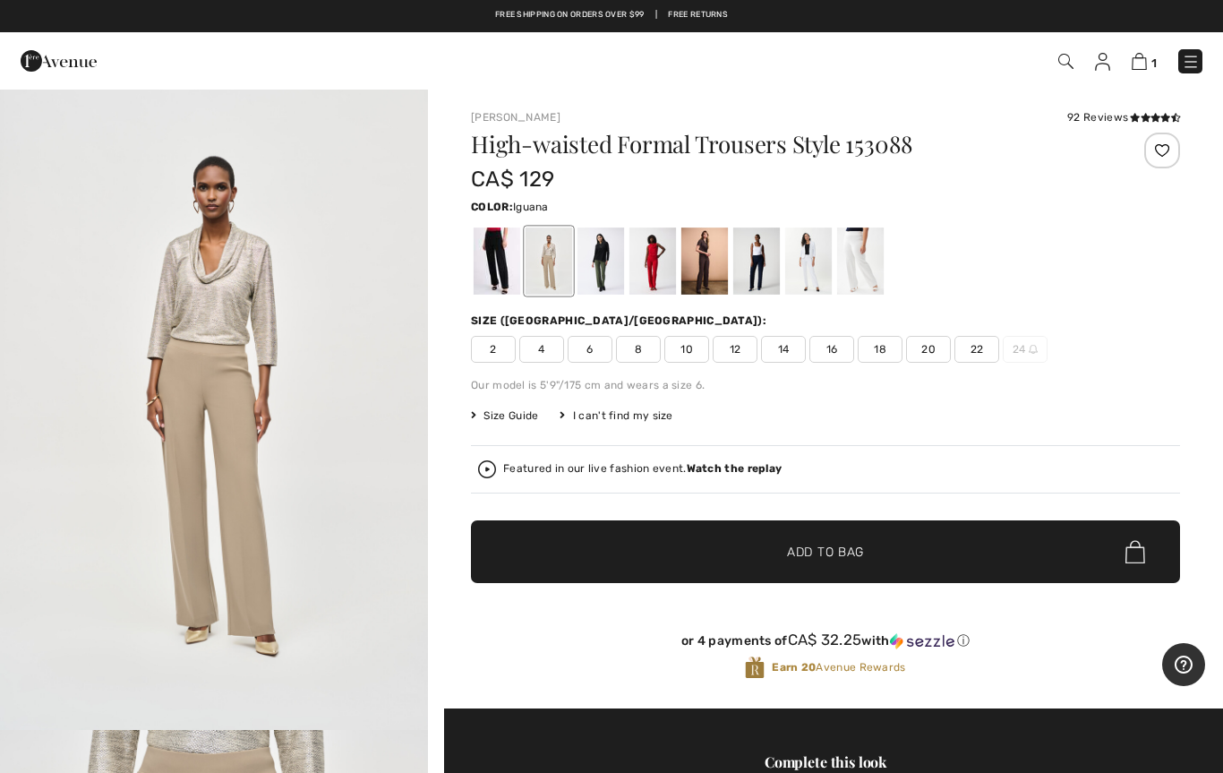
click at [583, 268] on div at bounding box center [600, 260] width 47 height 67
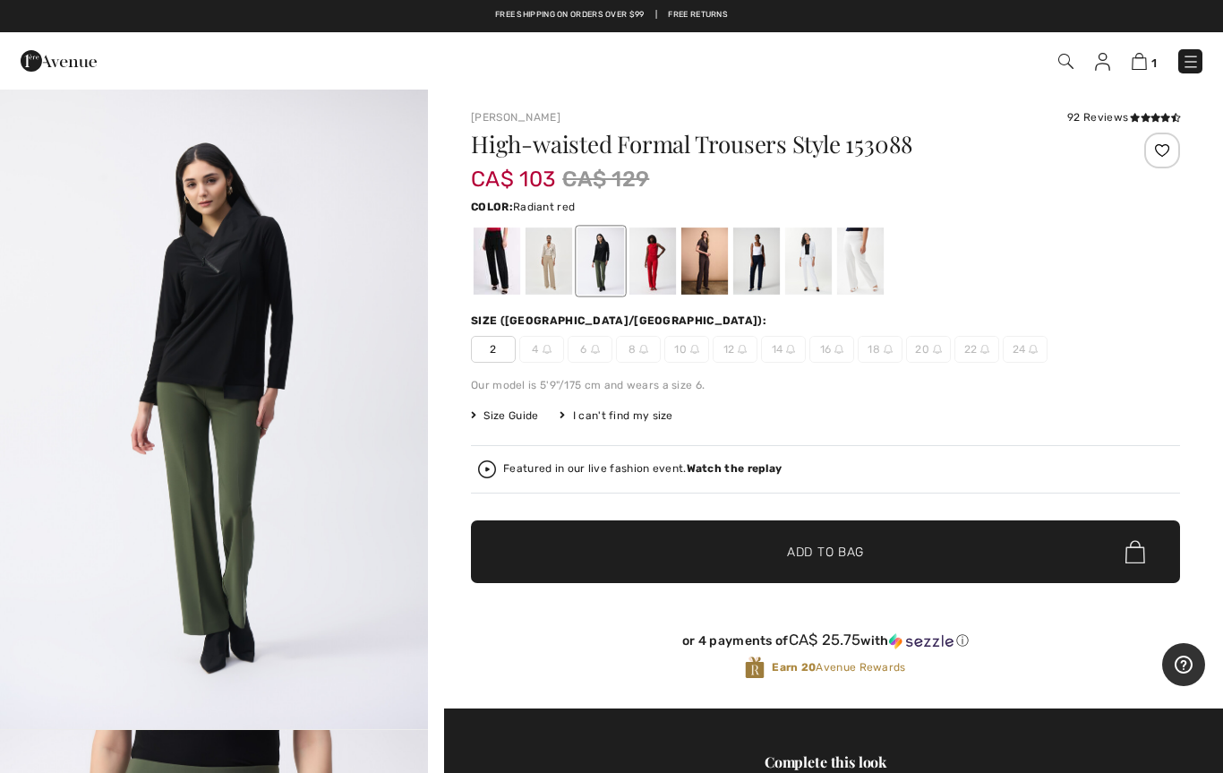
click at [639, 269] on div at bounding box center [652, 260] width 47 height 67
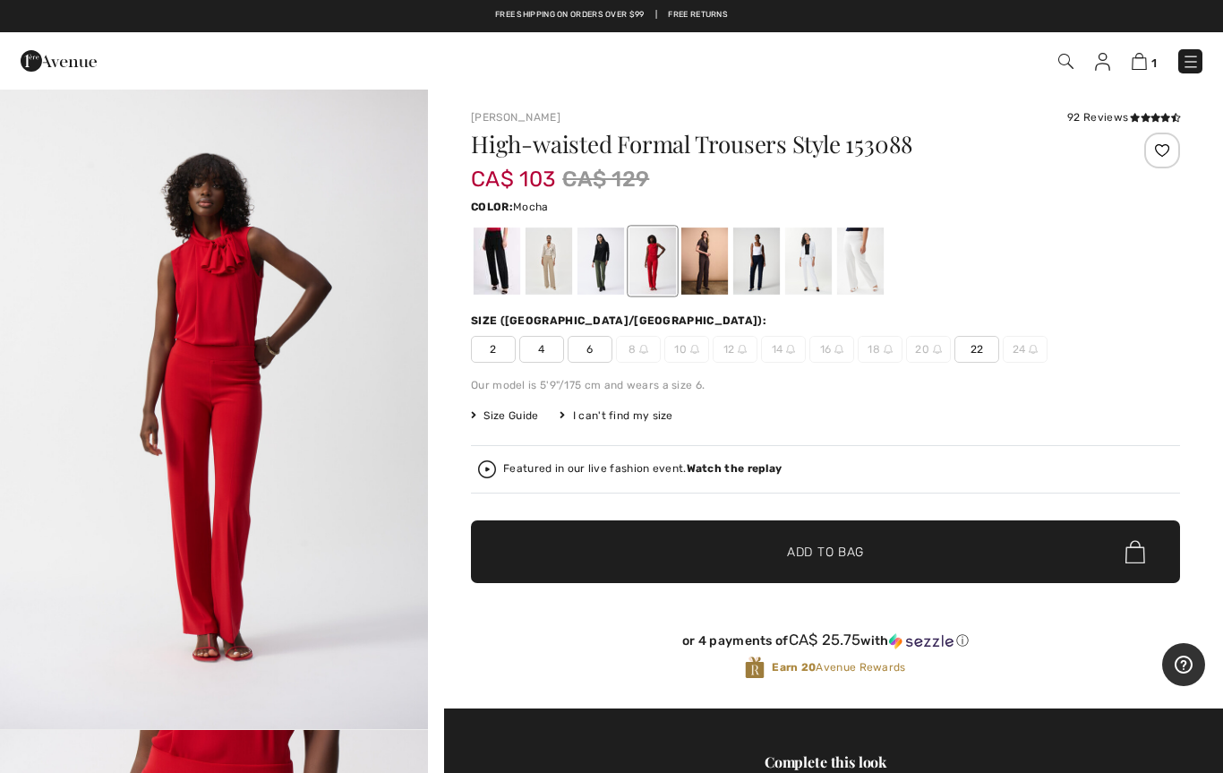
click at [743, 281] on div at bounding box center [756, 260] width 47 height 67
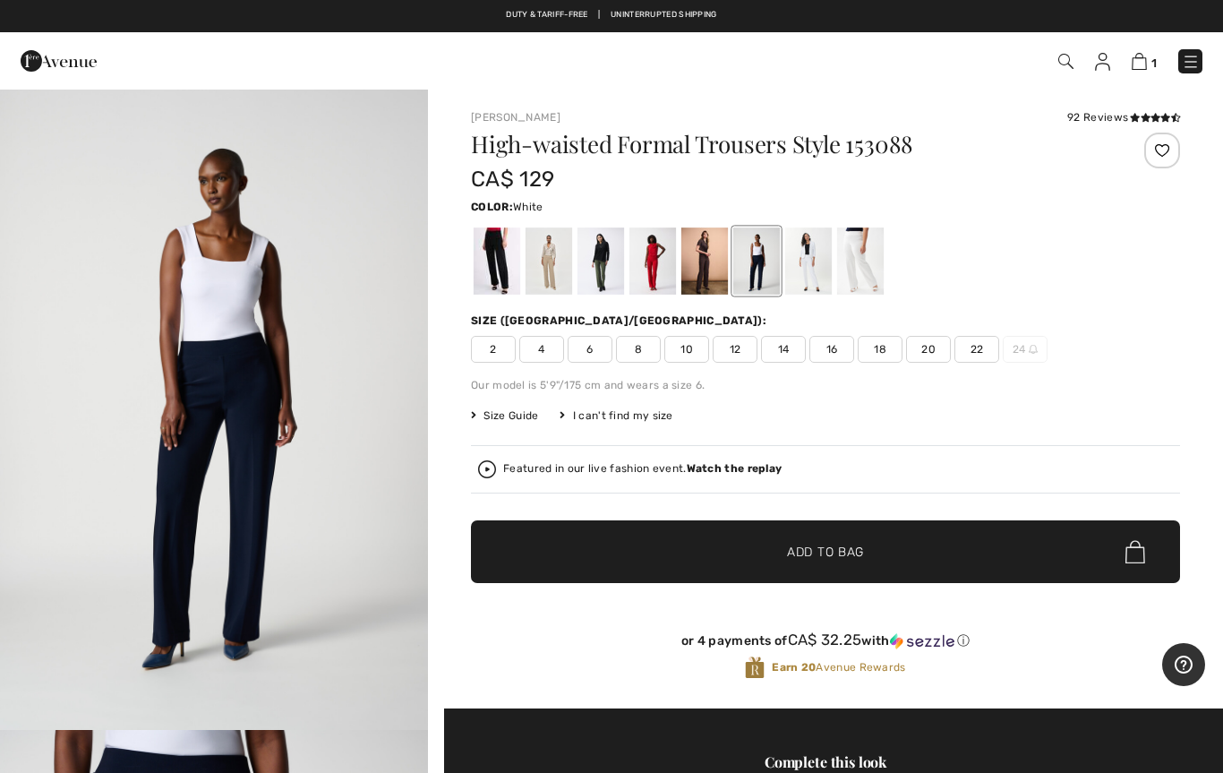
click at [795, 273] on div at bounding box center [808, 260] width 47 height 67
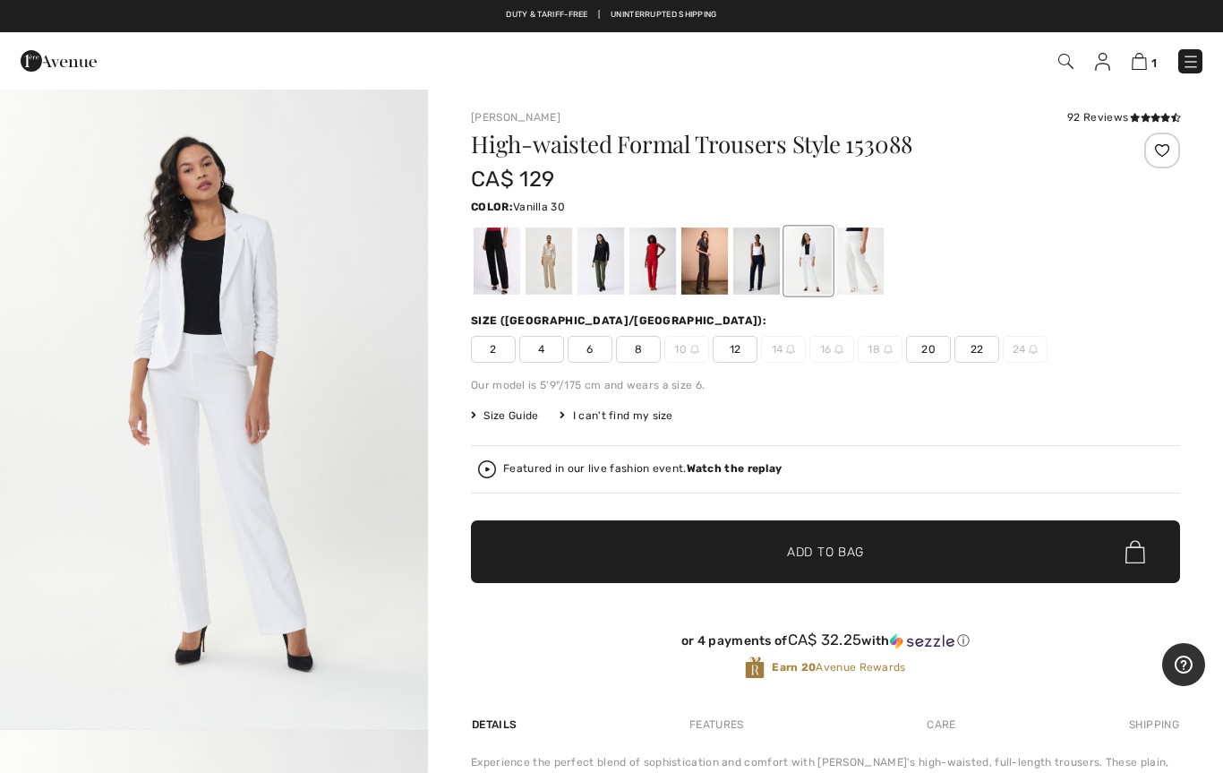
click at [849, 273] on div at bounding box center [860, 260] width 47 height 67
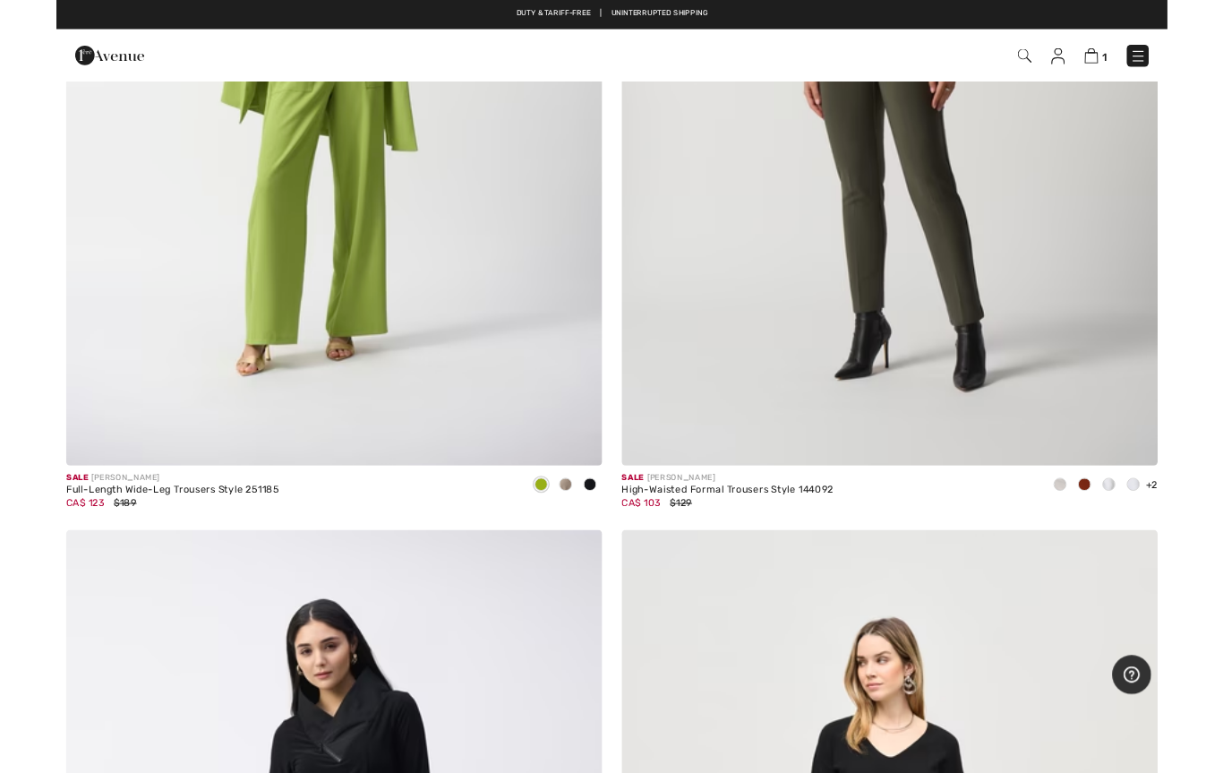
scroll to position [1630, 0]
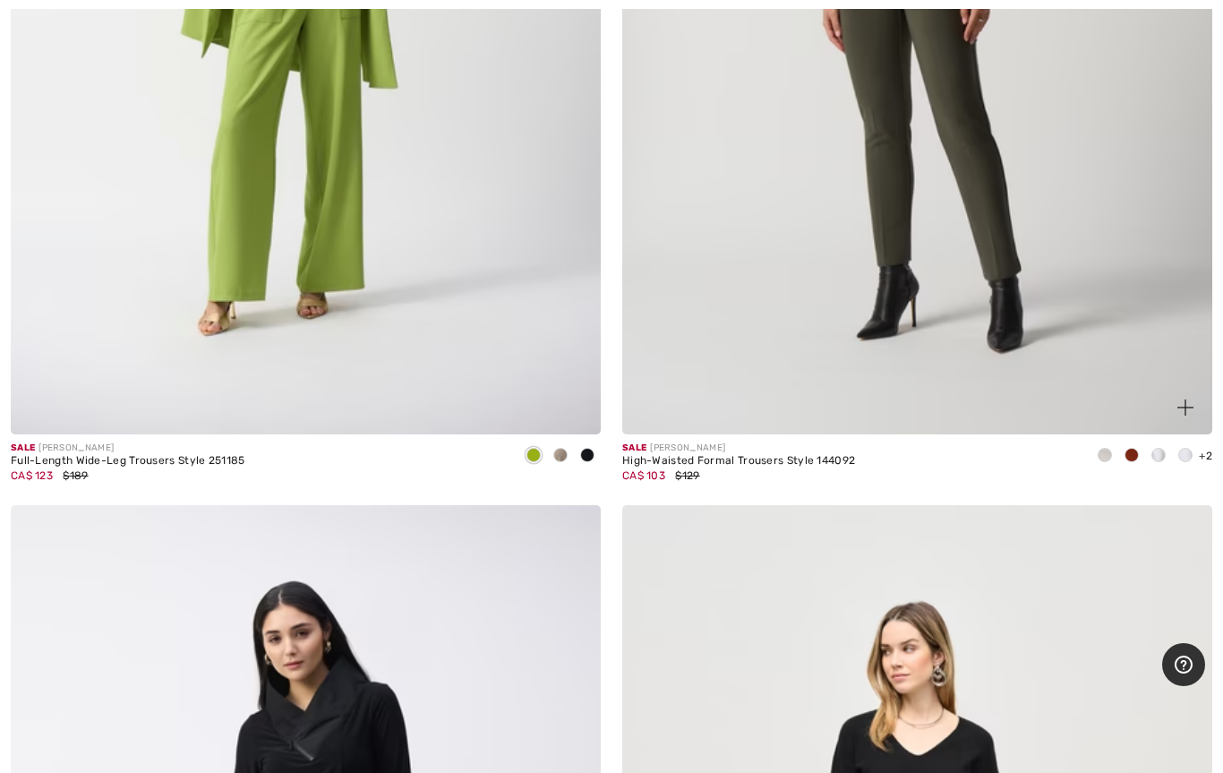
click at [1179, 407] on img at bounding box center [1185, 407] width 16 height 16
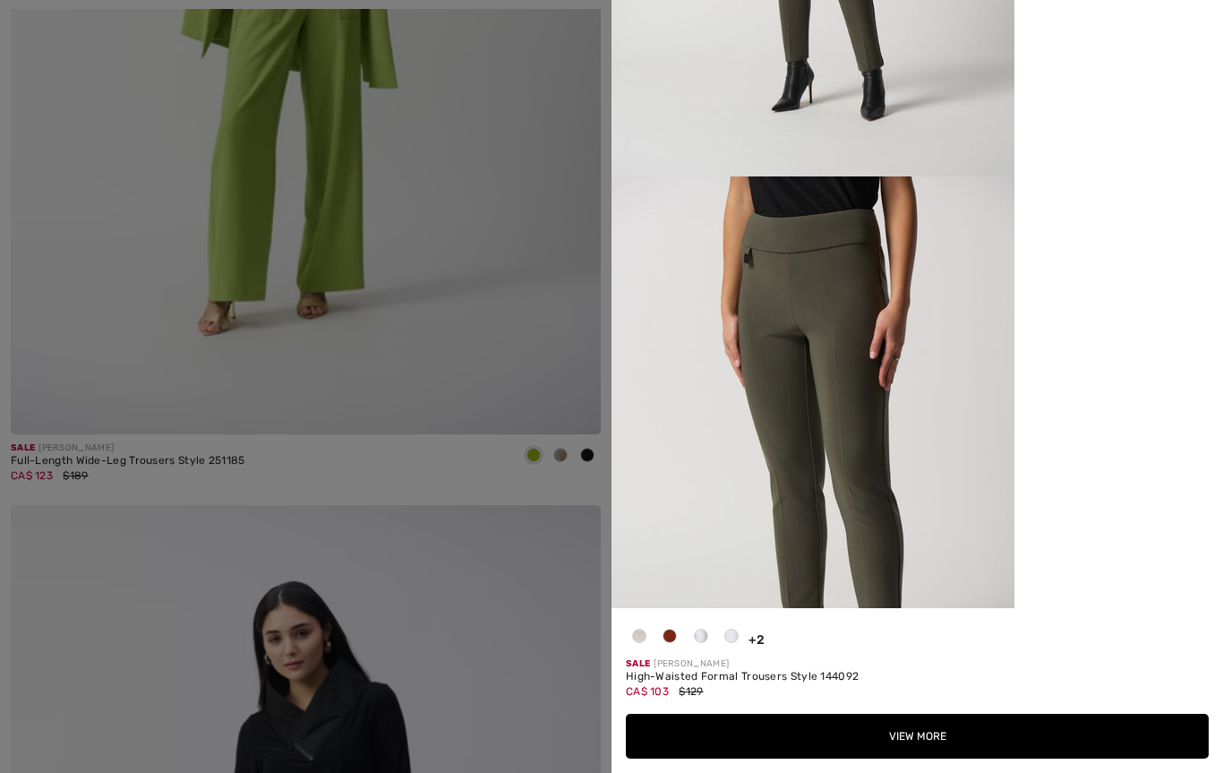
scroll to position [426, 0]
click at [692, 633] on div at bounding box center [701, 639] width 27 height 35
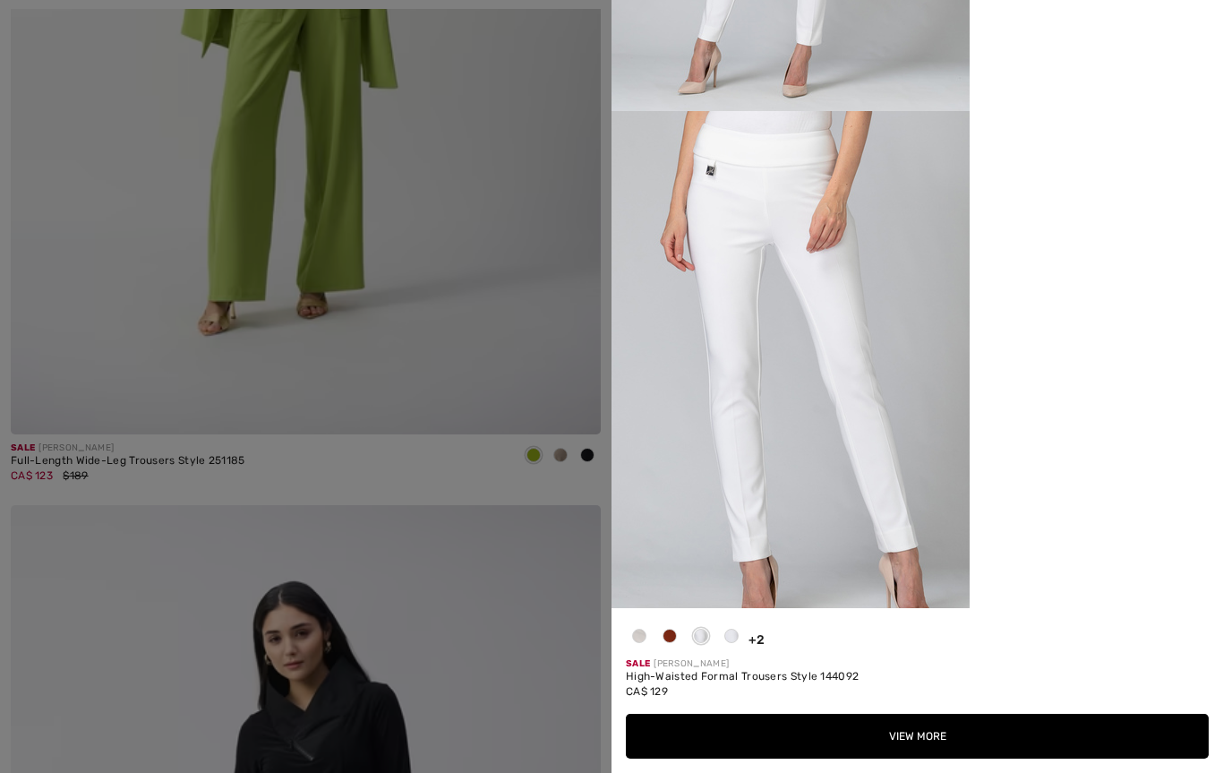
scroll to position [0, 0]
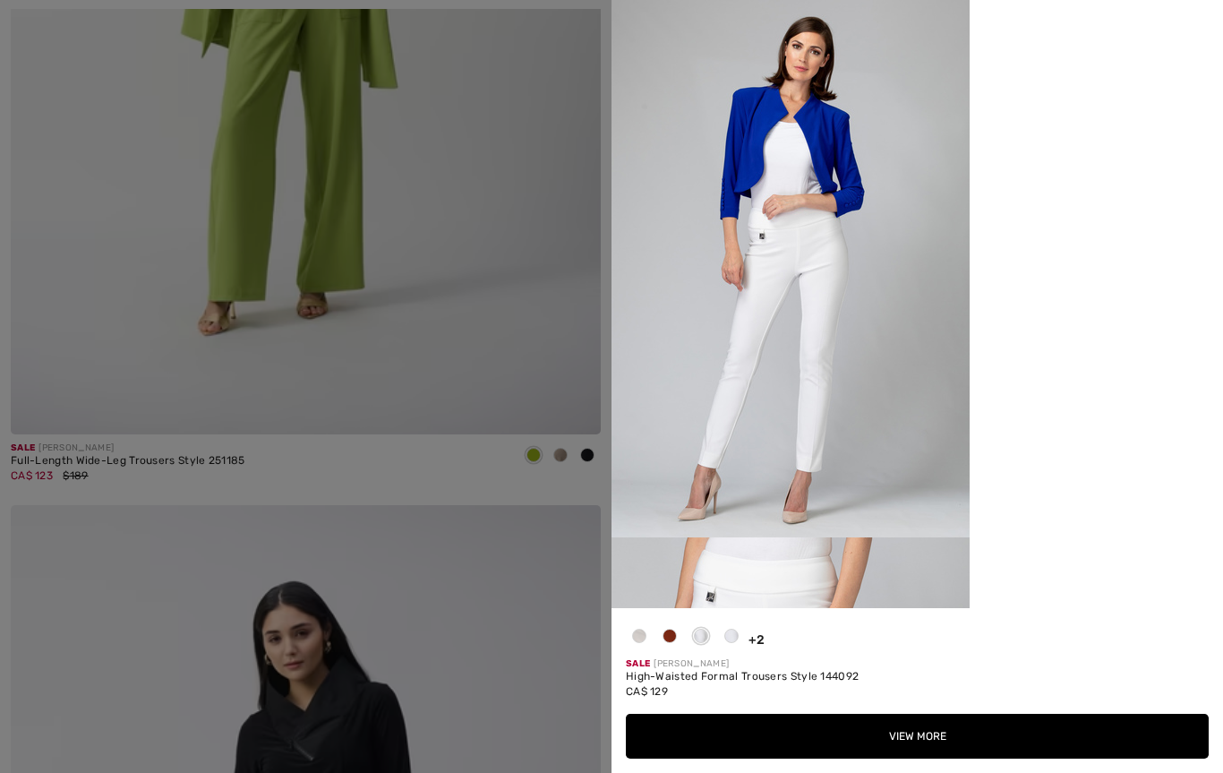
click at [634, 633] on span at bounding box center [639, 635] width 14 height 14
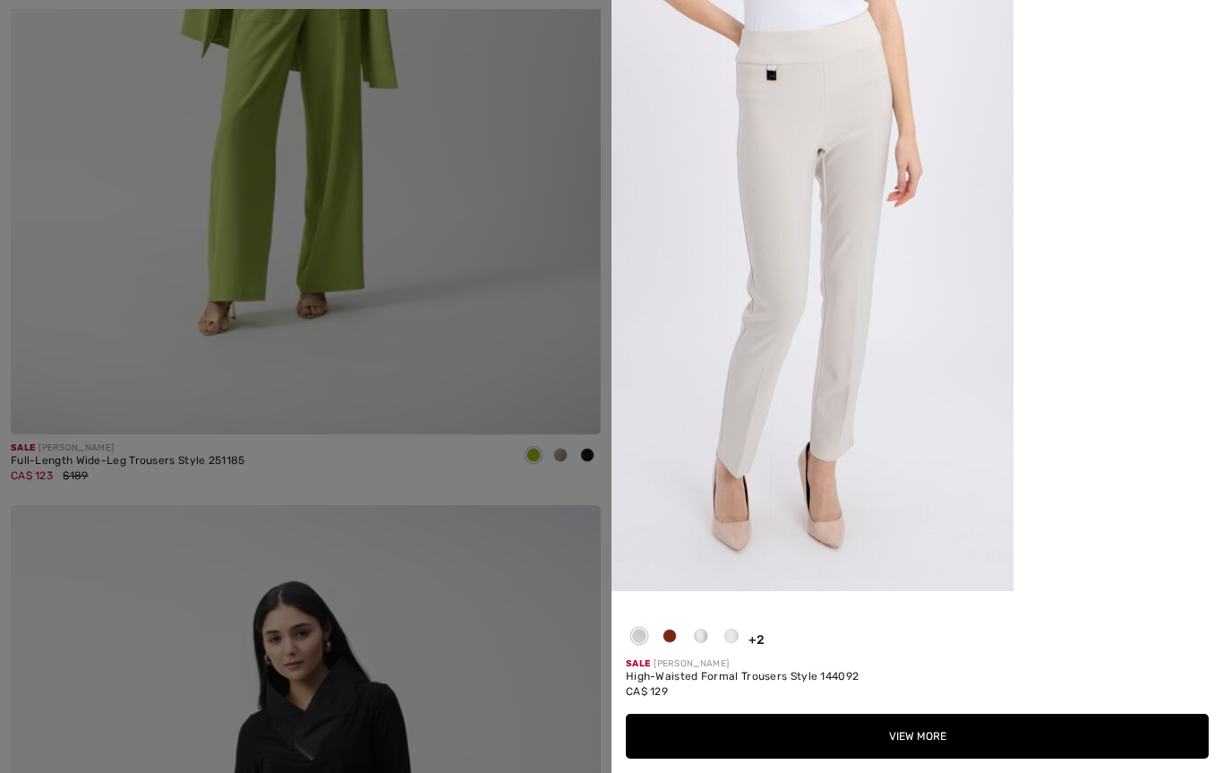
scroll to position [621, 0]
click at [892, 727] on button "View More" at bounding box center [917, 736] width 583 height 45
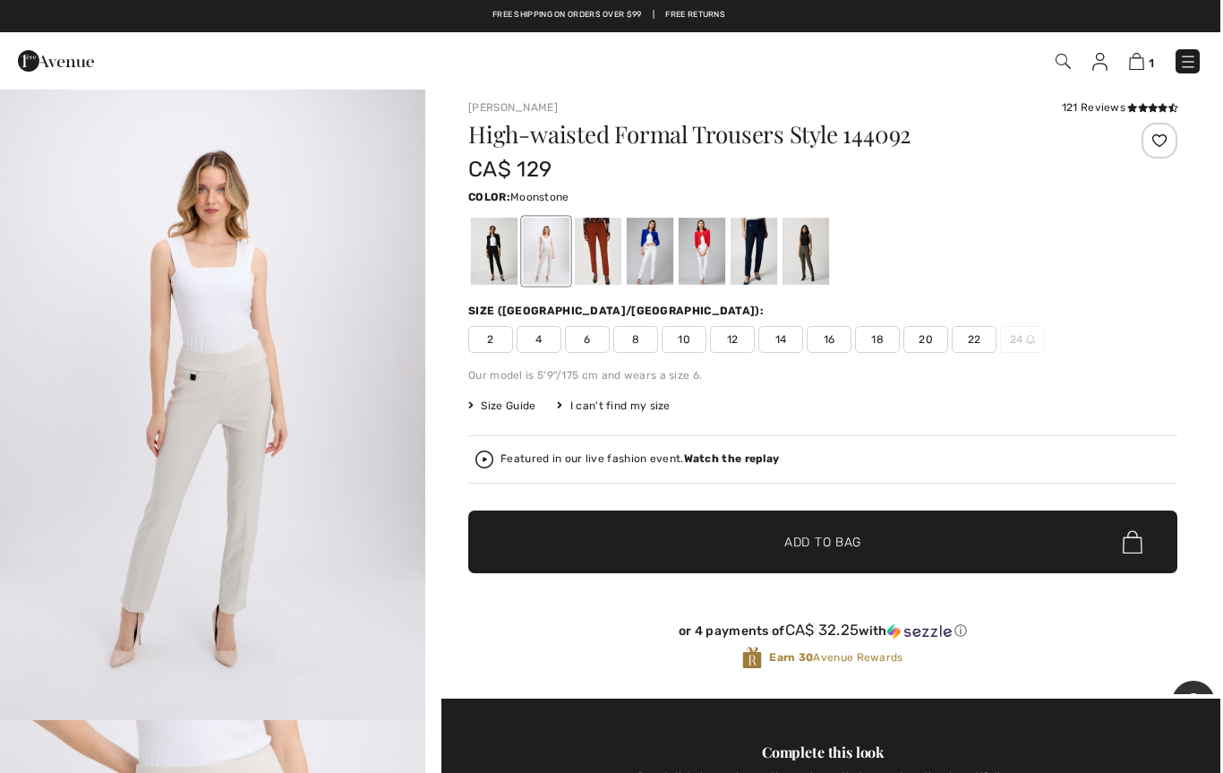
scroll to position [76, 0]
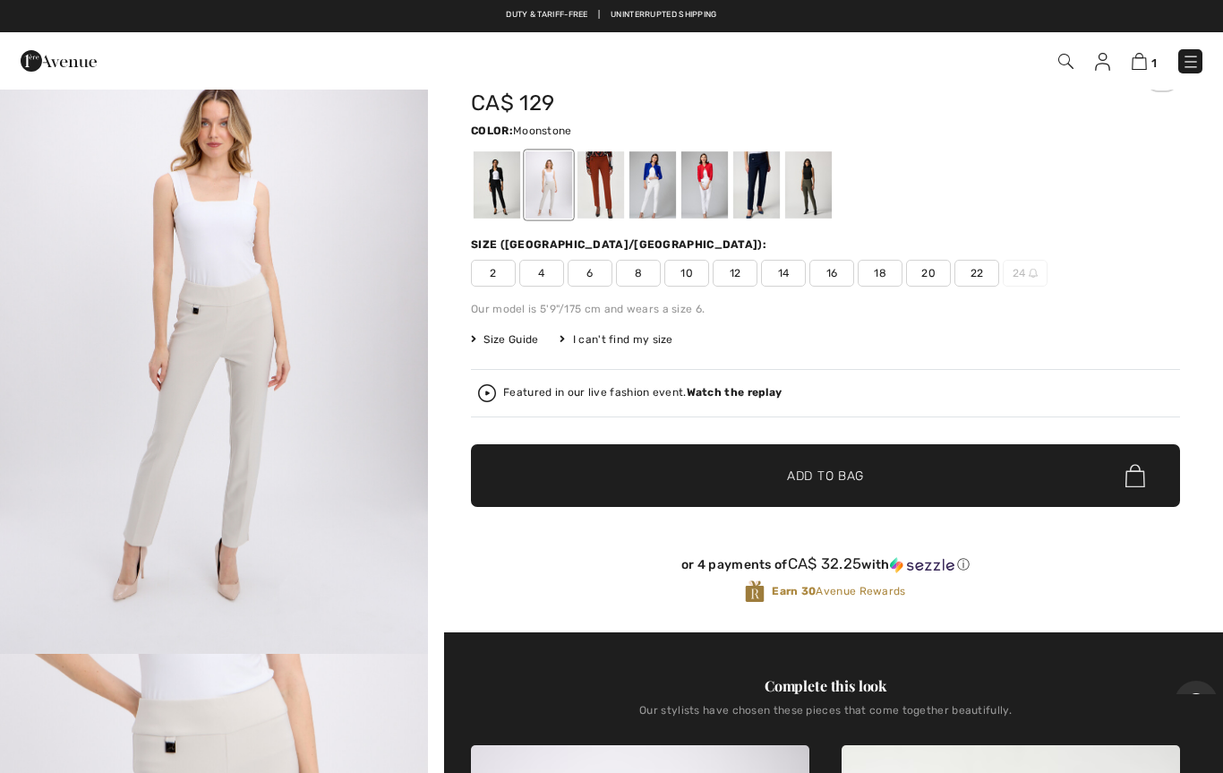
click at [586, 270] on span "6" at bounding box center [590, 273] width 45 height 27
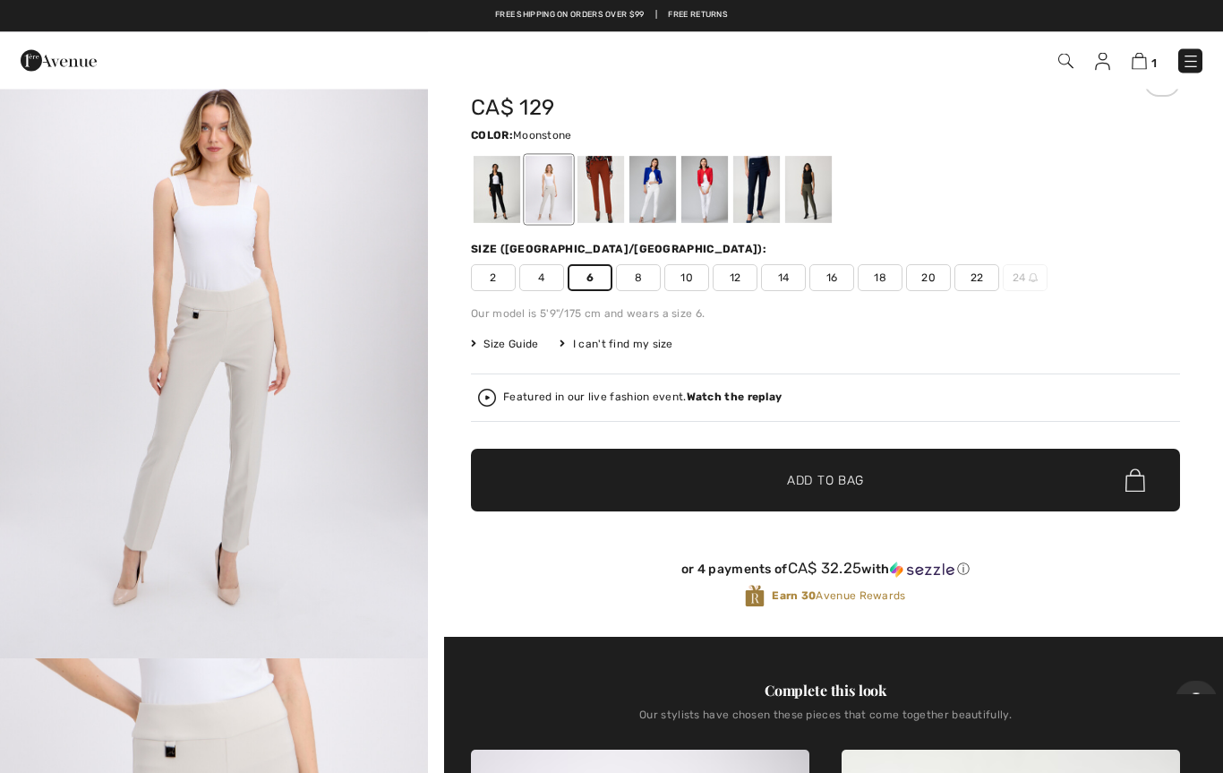
scroll to position [72, 0]
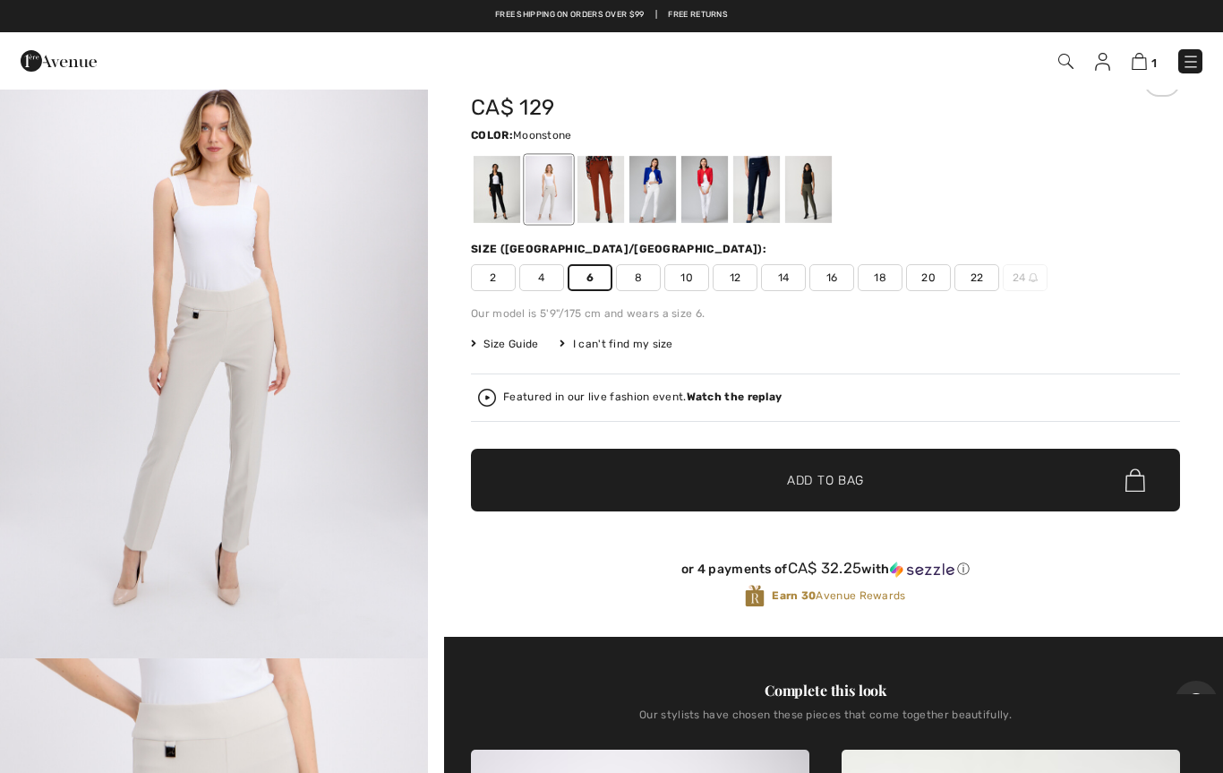
click at [808, 189] on div at bounding box center [808, 189] width 47 height 67
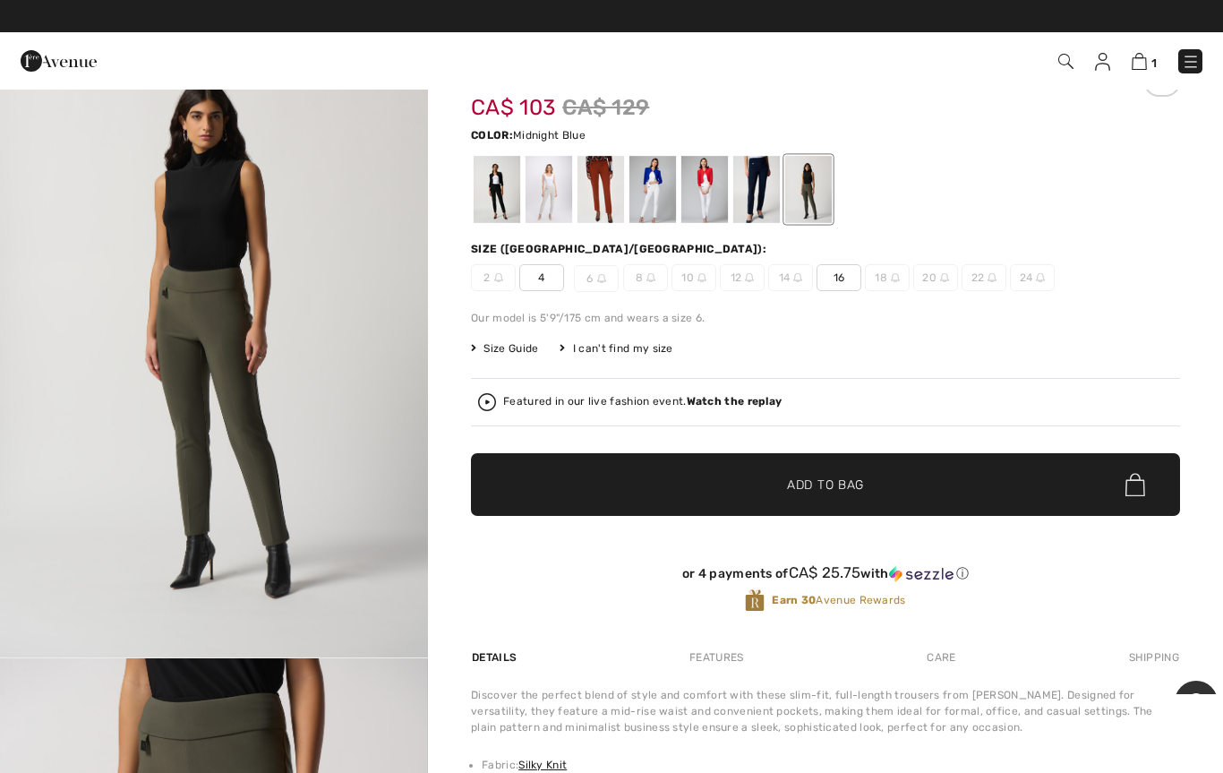
click at [752, 207] on div at bounding box center [756, 189] width 47 height 67
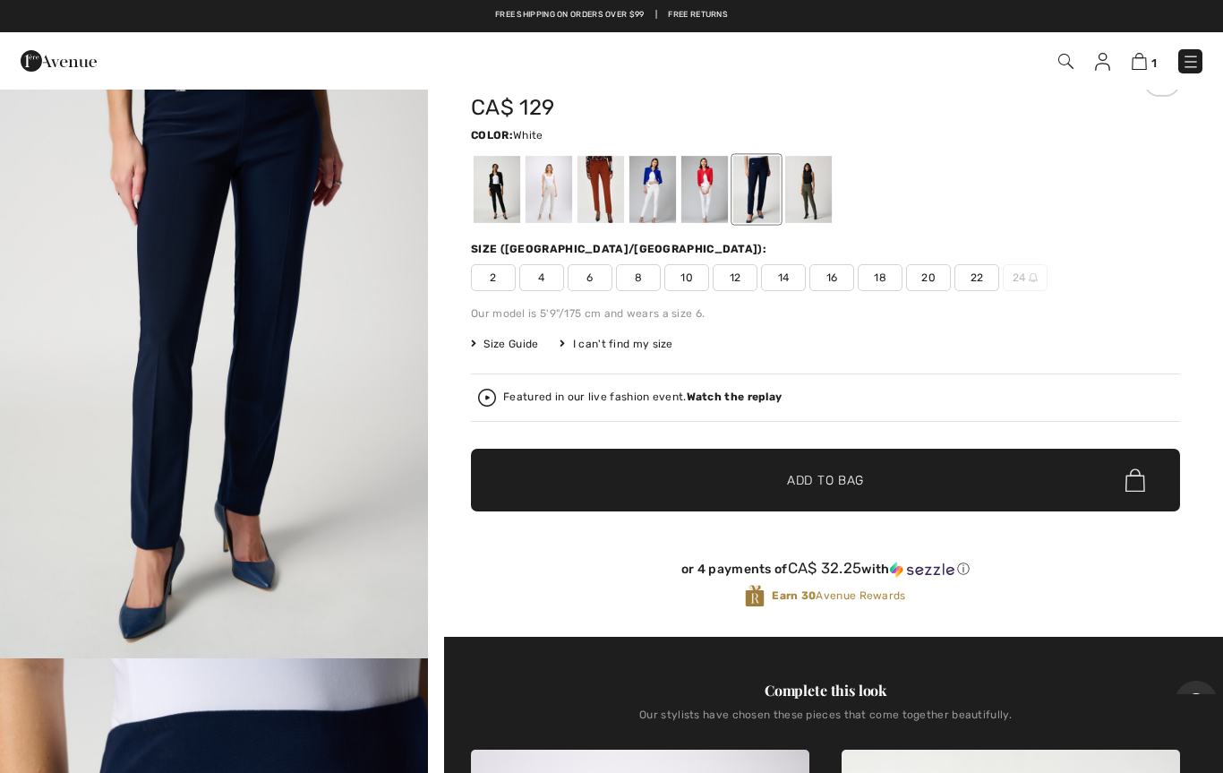
click at [700, 188] on div at bounding box center [704, 189] width 47 height 67
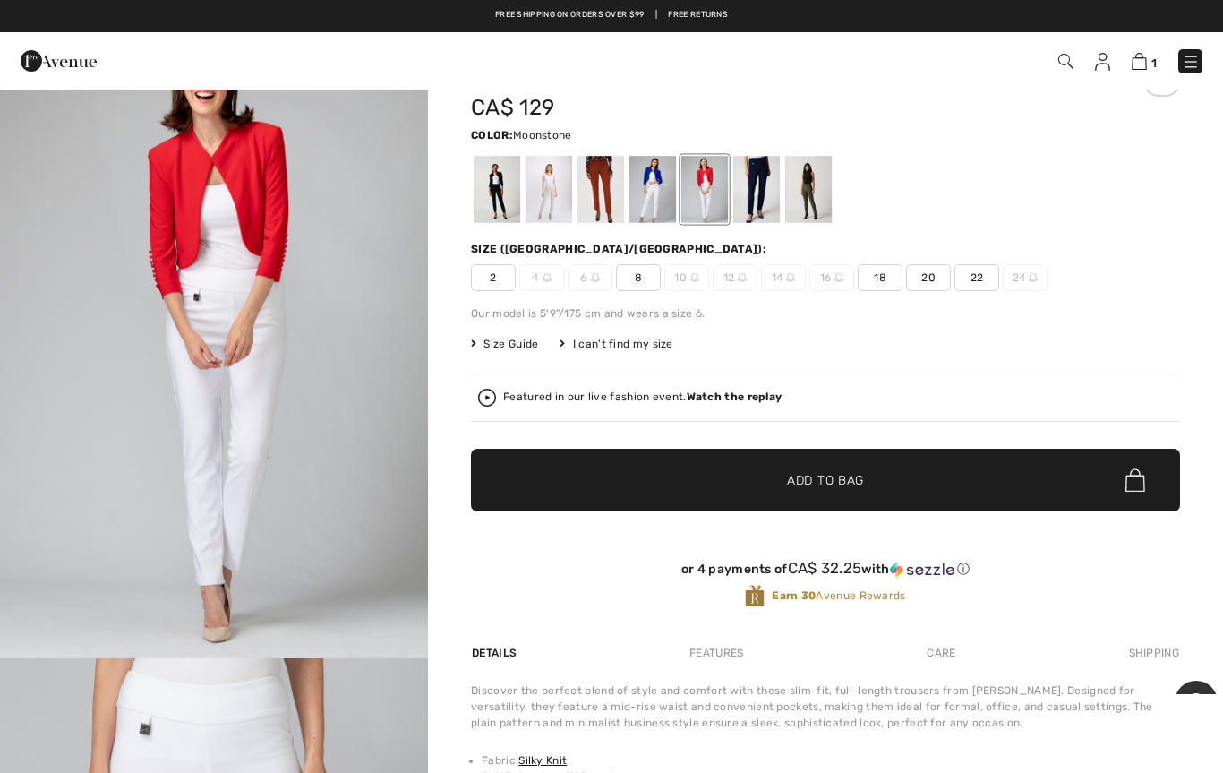
click at [550, 192] on div at bounding box center [549, 189] width 47 height 67
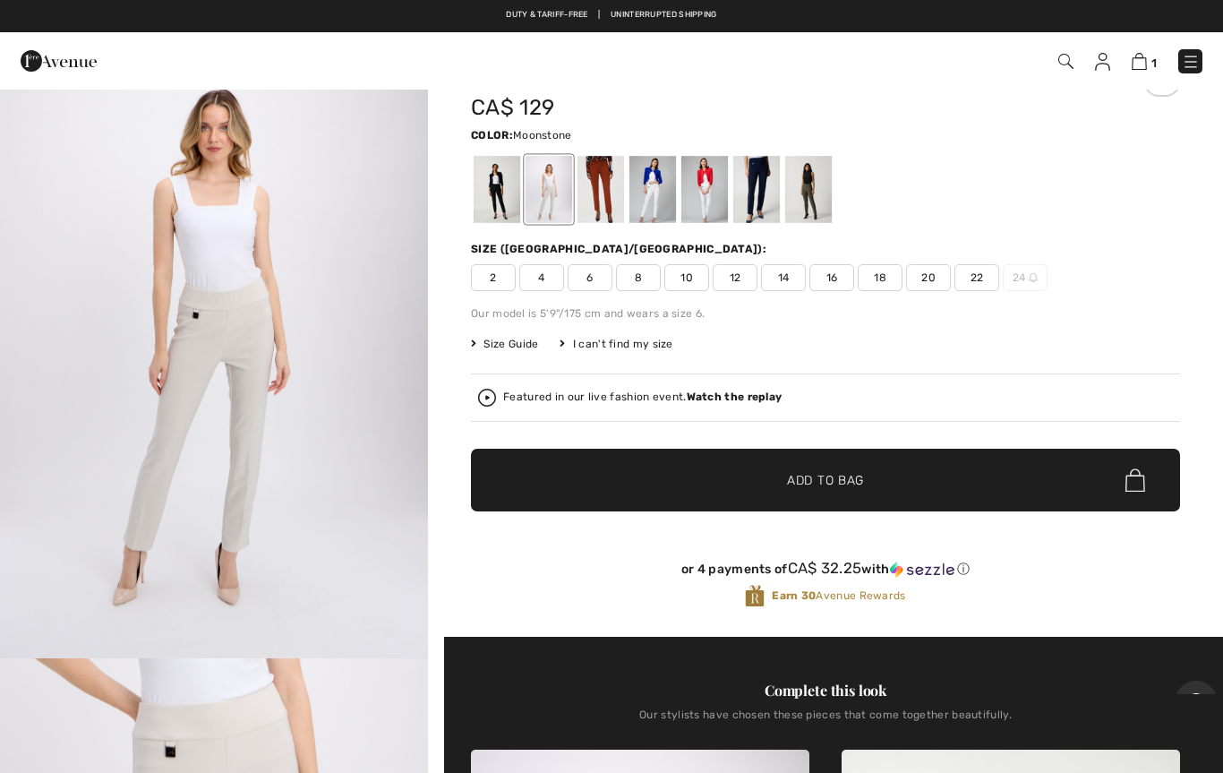
click at [573, 285] on span "6" at bounding box center [590, 277] width 45 height 27
click at [750, 481] on span "✔ Added to Bag" at bounding box center [798, 480] width 109 height 19
click at [747, 191] on div at bounding box center [756, 189] width 47 height 67
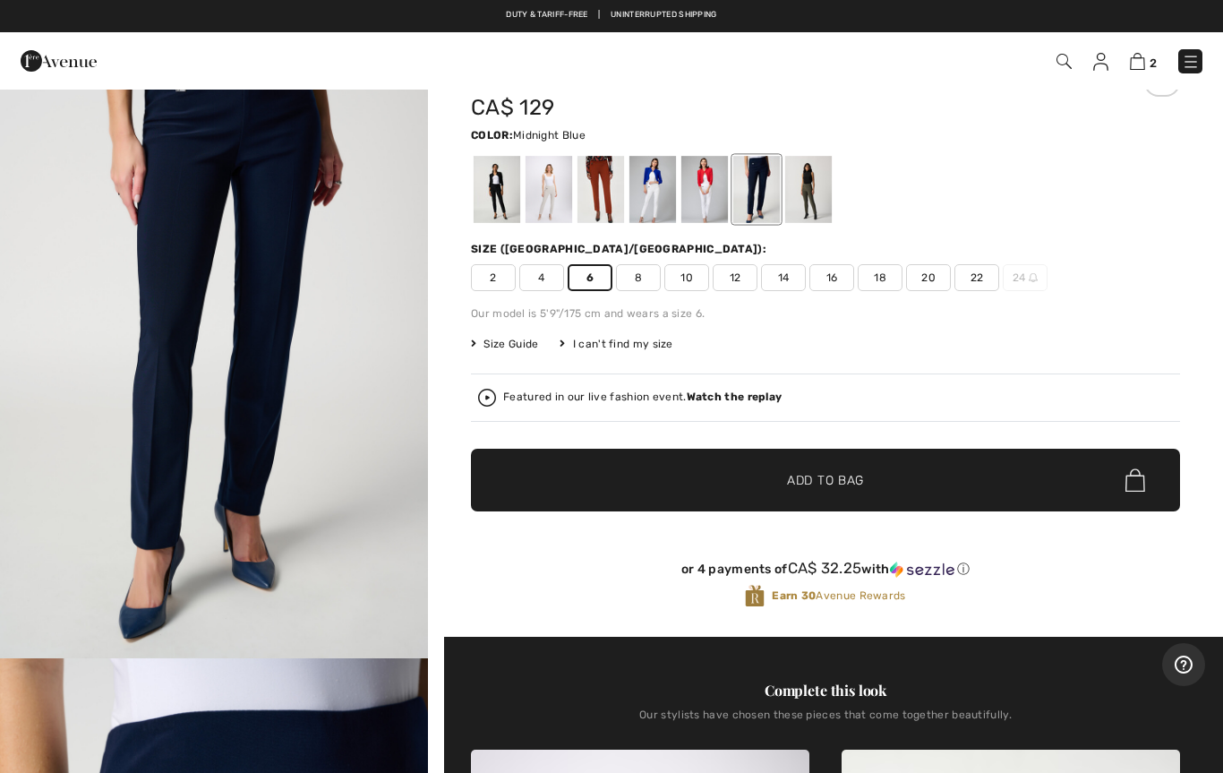
click at [737, 477] on span "✔ Added to Bag Add to Bag" at bounding box center [825, 480] width 709 height 63
click at [694, 397] on strong "Watch the replay" at bounding box center [735, 396] width 96 height 13
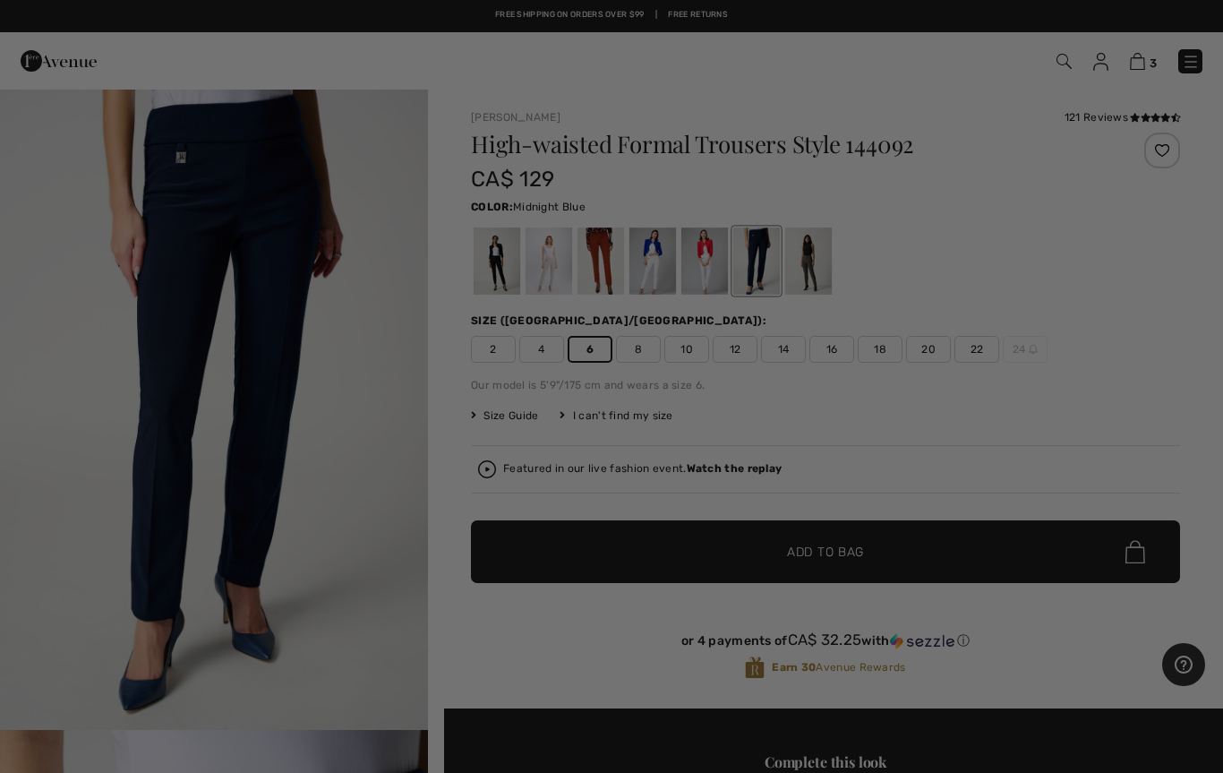
scroll to position [0, 0]
